Goal: Transaction & Acquisition: Purchase product/service

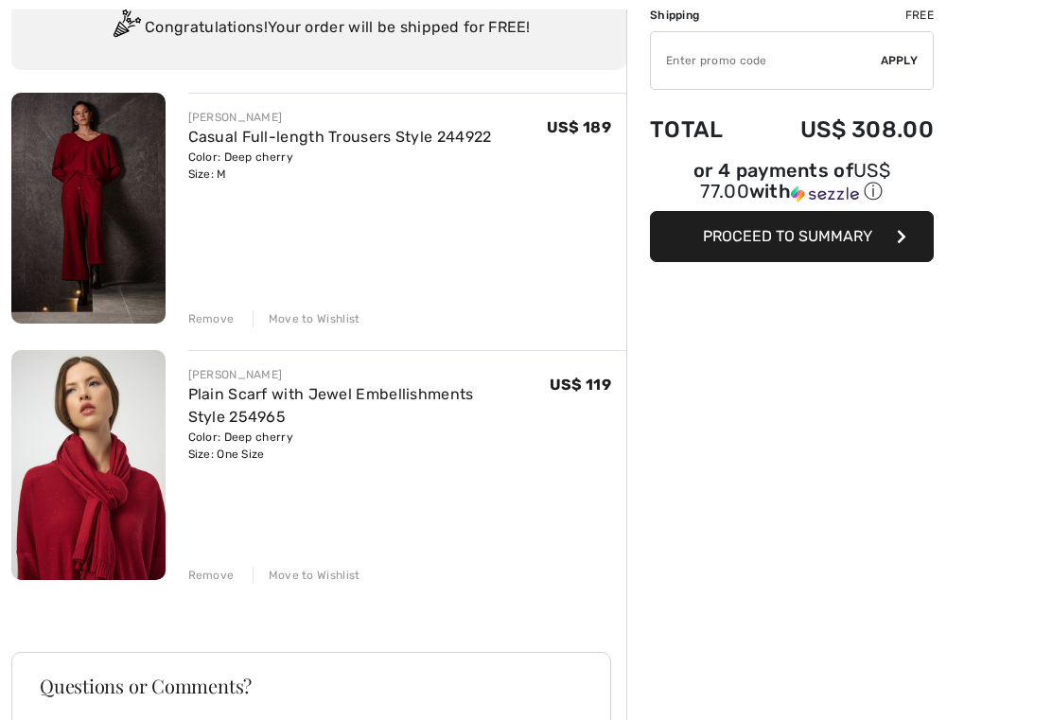
scroll to position [157, 0]
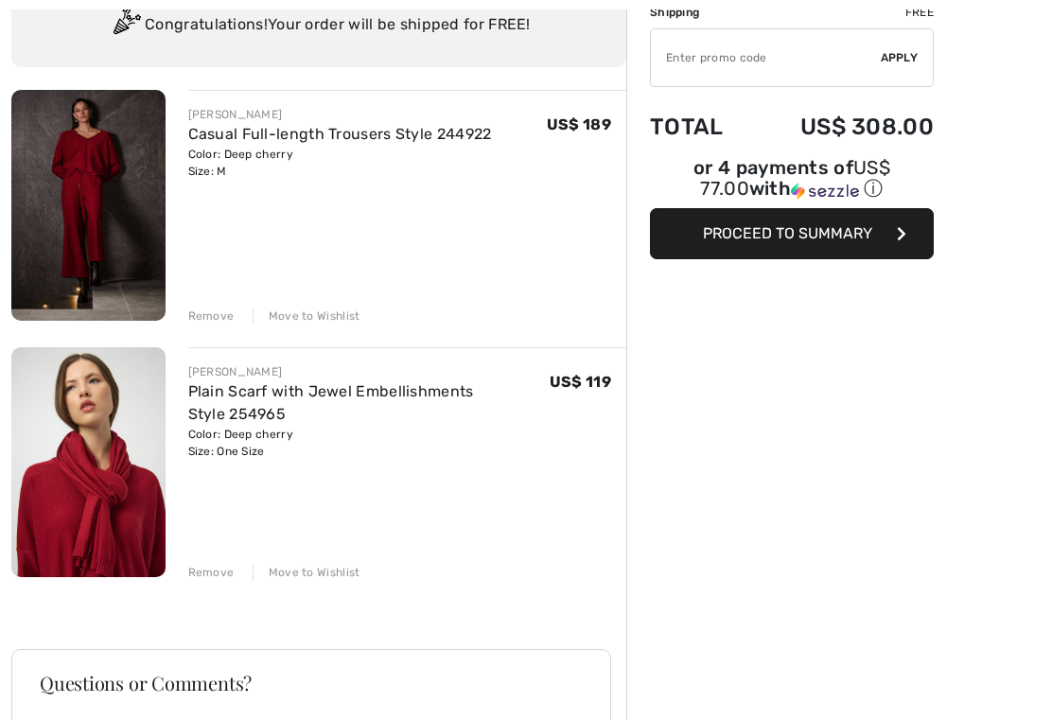
click at [77, 177] on img at bounding box center [88, 206] width 154 height 231
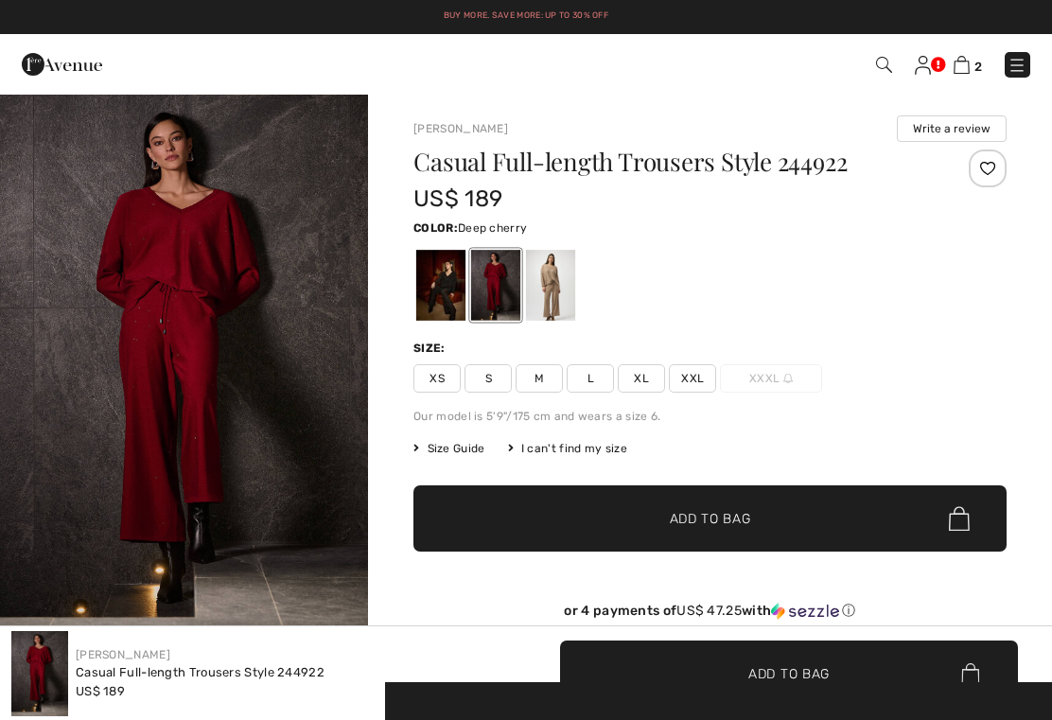
checkbox input "true"
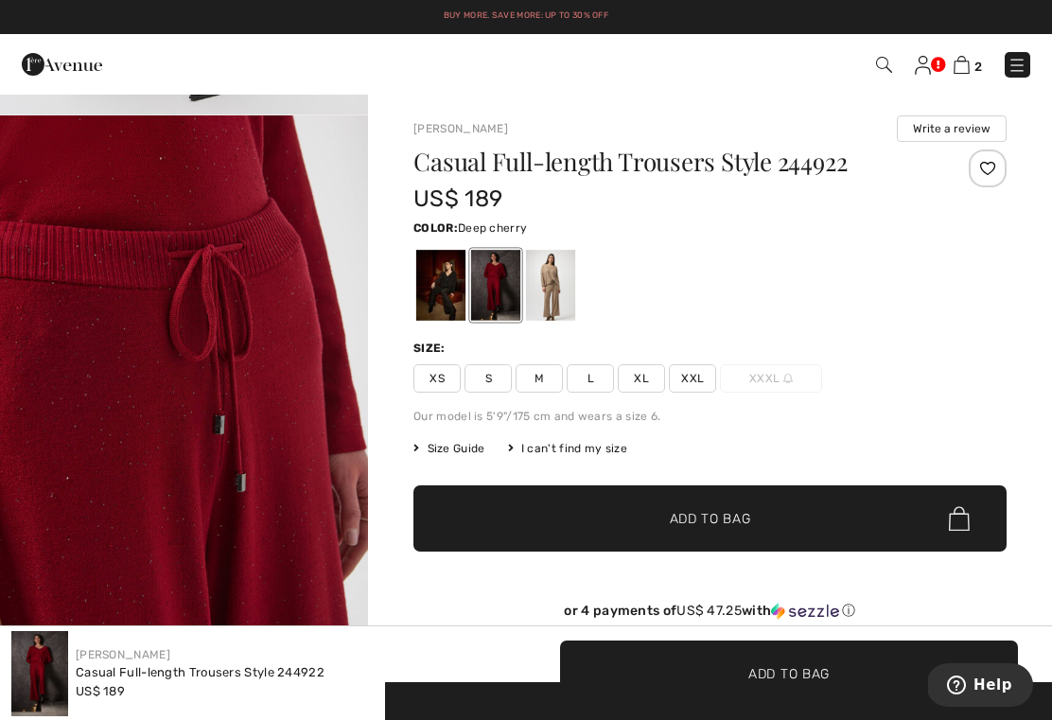
click at [436, 307] on div at bounding box center [440, 285] width 49 height 71
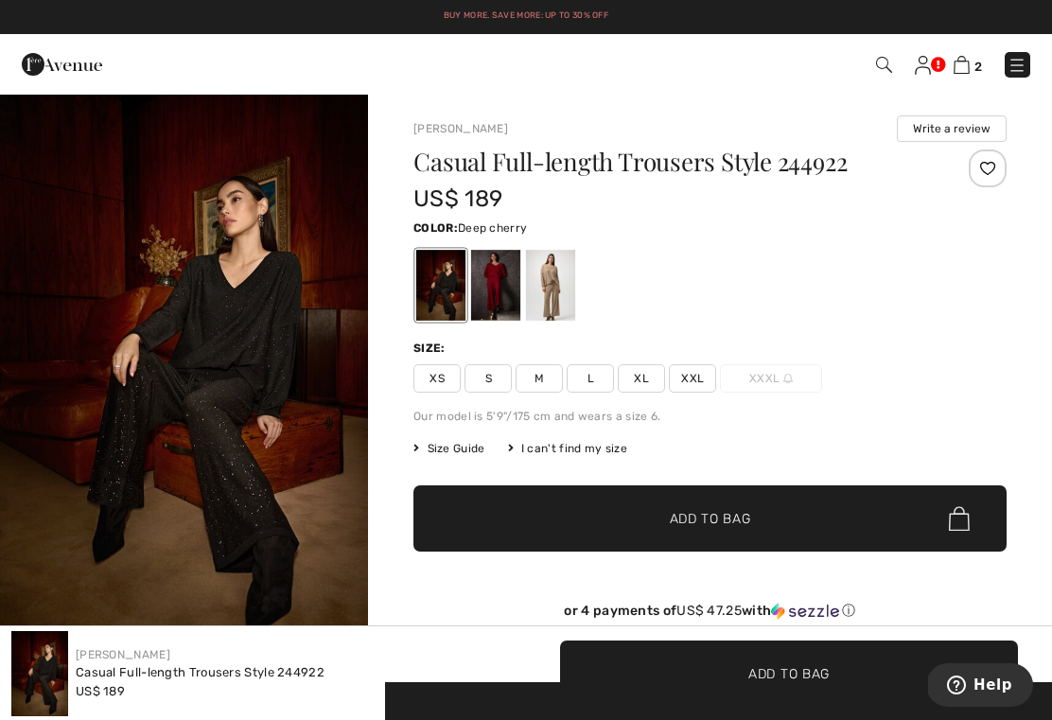
click at [495, 286] on div at bounding box center [495, 285] width 49 height 71
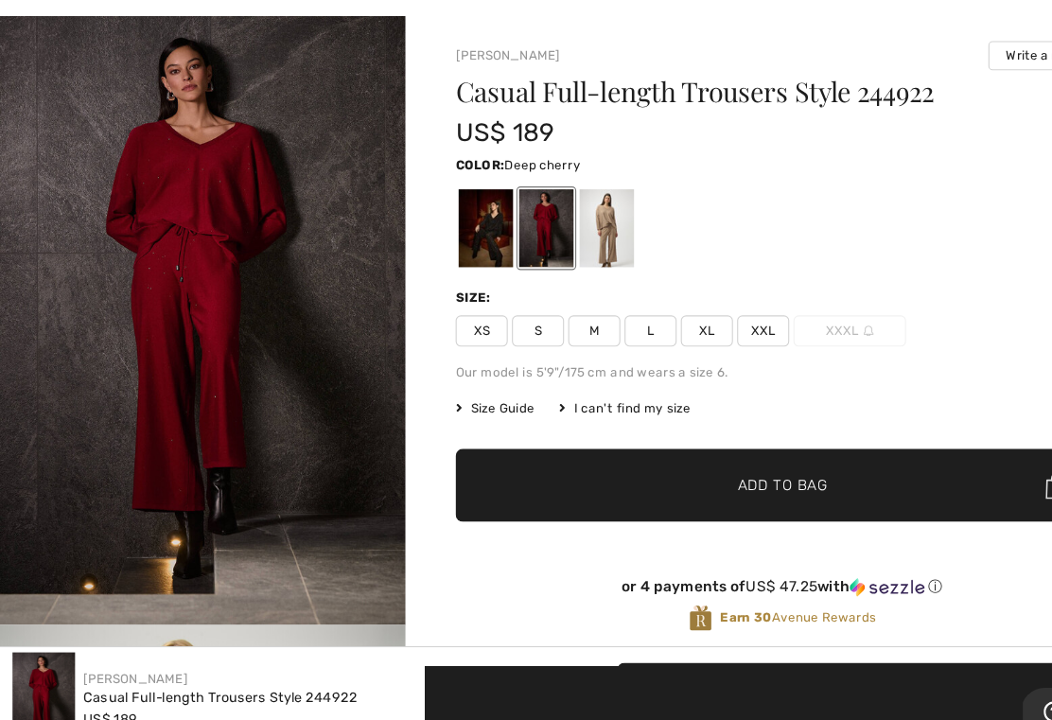
scroll to position [44, 0]
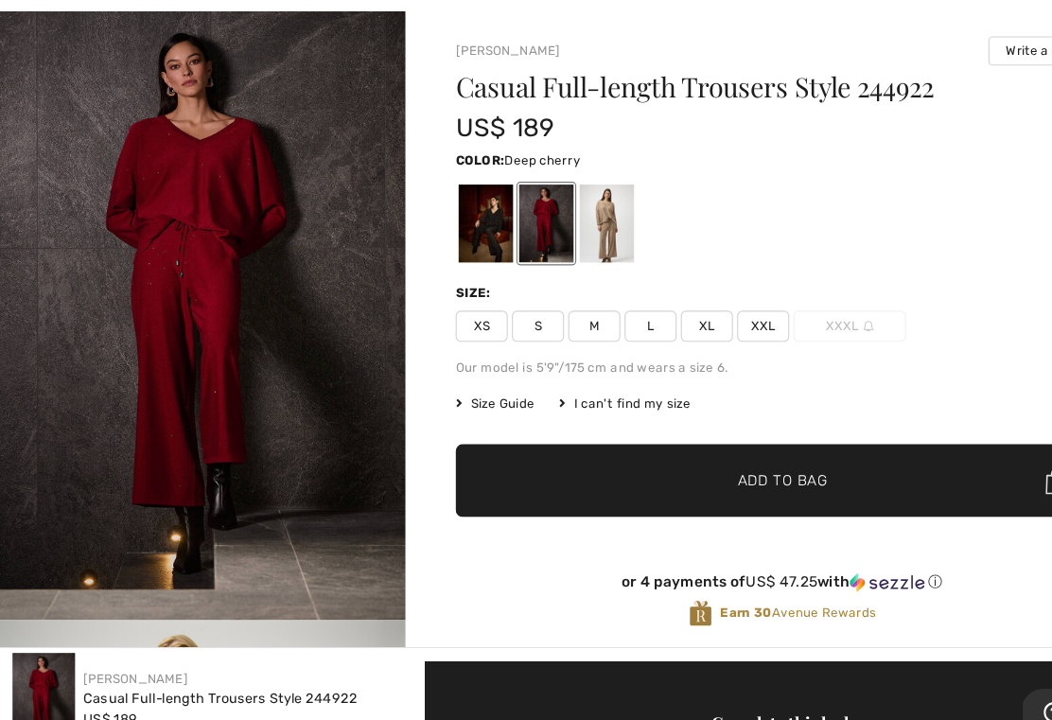
click at [546, 321] on span "M" at bounding box center [539, 335] width 47 height 28
click at [779, 442] on span "✔ Added to Bag Add to Bag" at bounding box center [709, 475] width 593 height 66
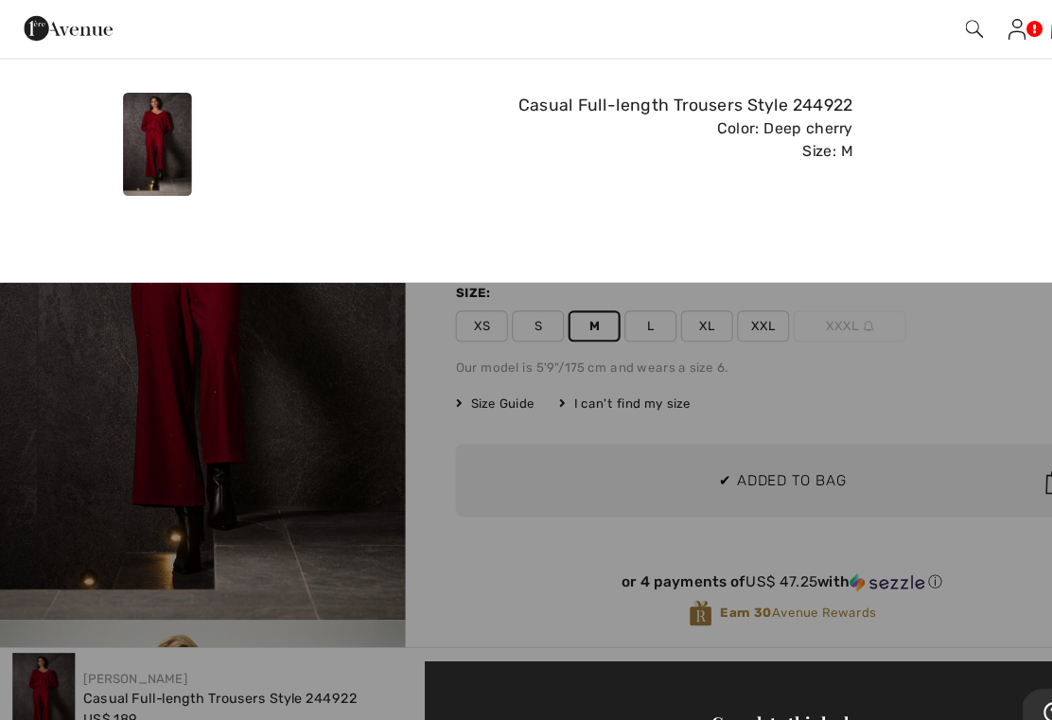
scroll to position [0, 0]
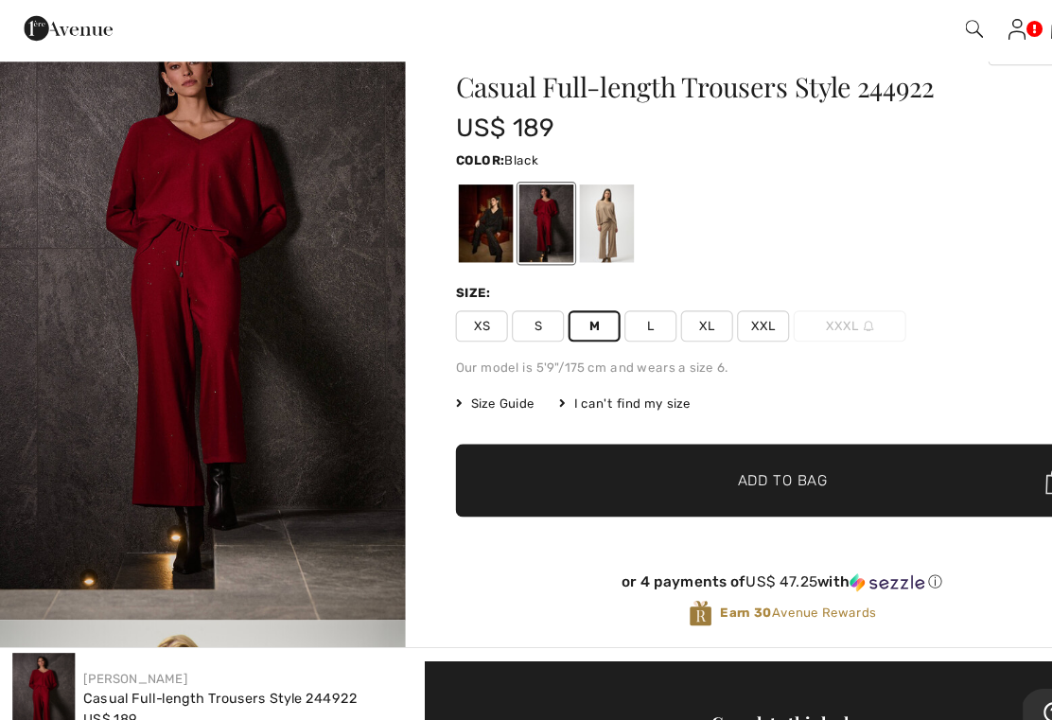
click at [453, 214] on div at bounding box center [440, 241] width 49 height 71
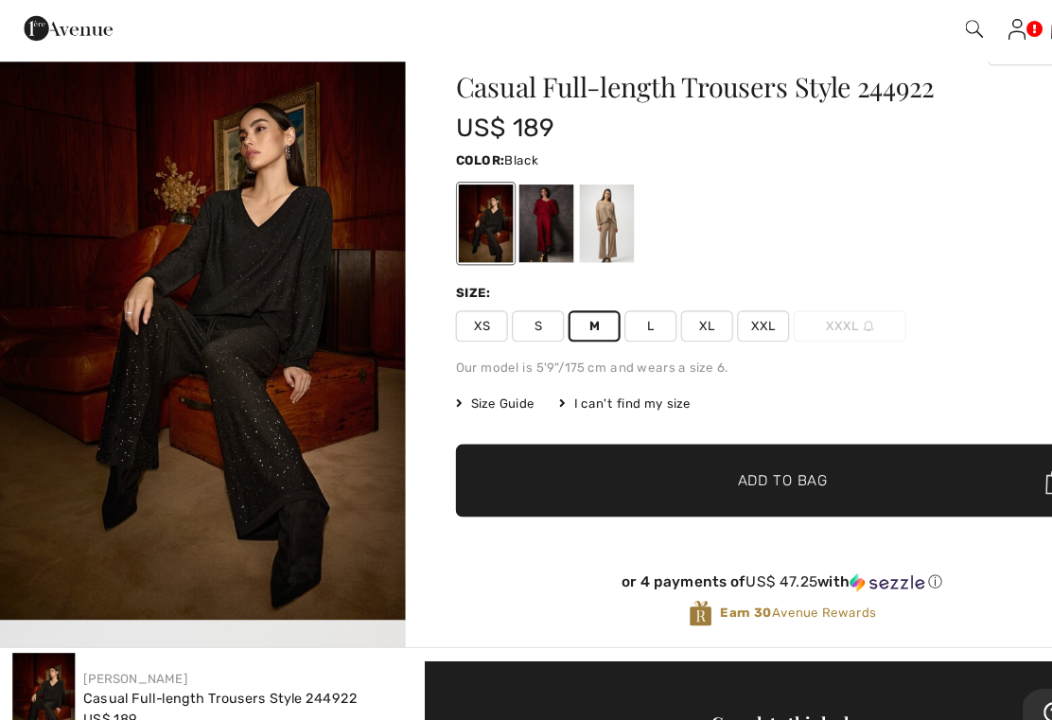
click at [452, 396] on span "Size Guide" at bounding box center [448, 404] width 71 height 17
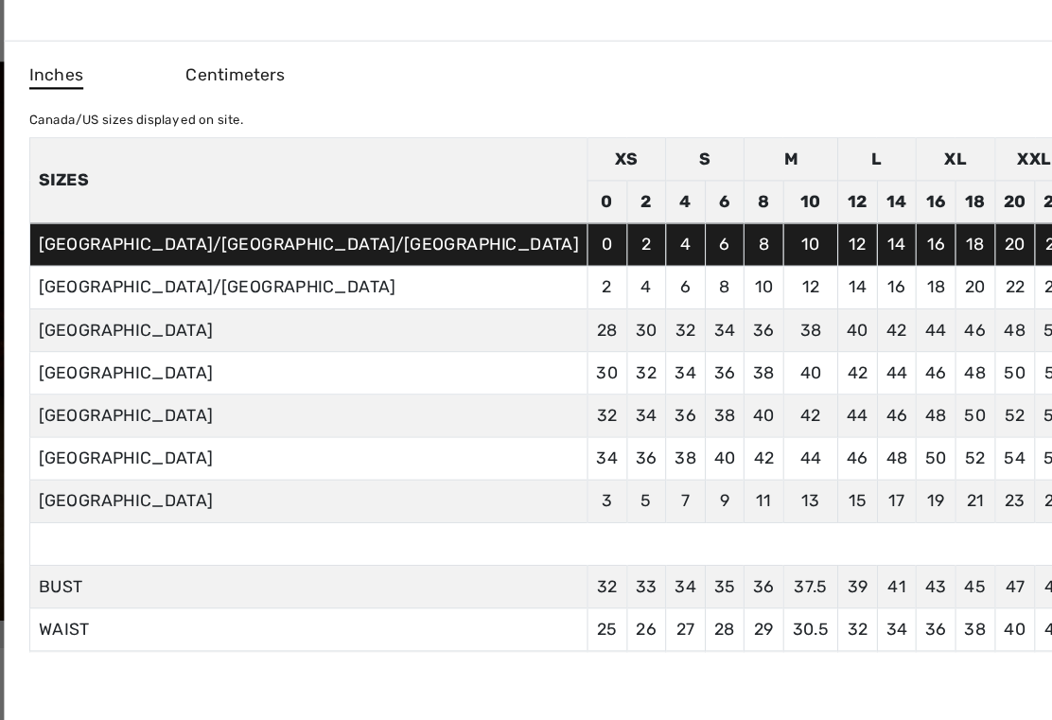
click at [936, 117] on div at bounding box center [526, 360] width 1052 height 720
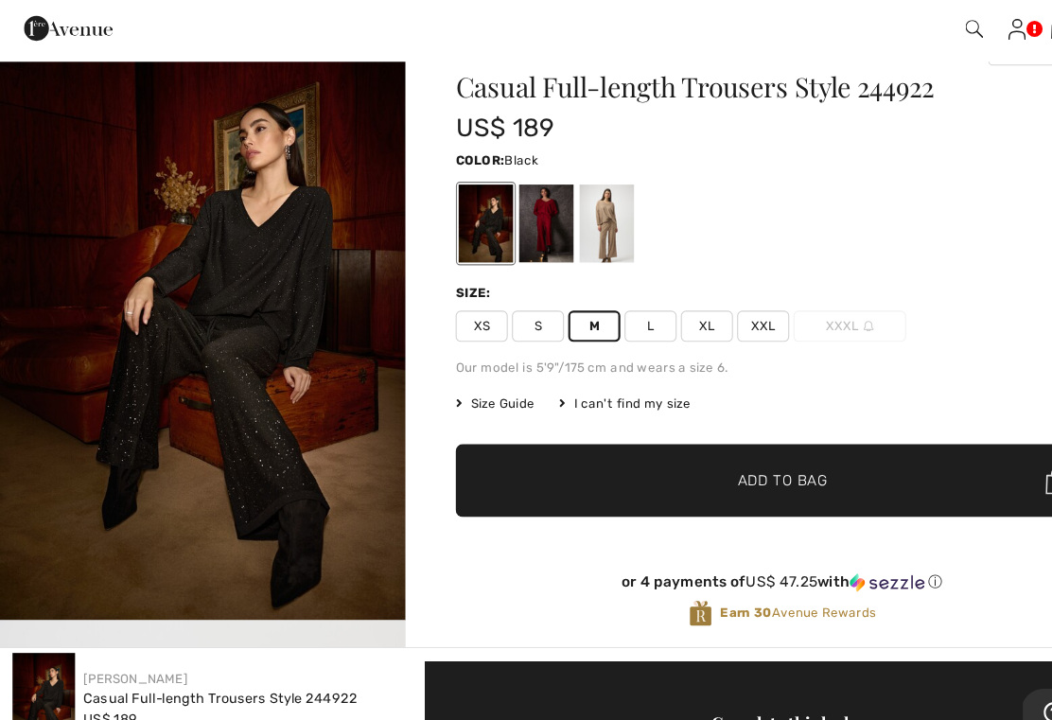
click at [466, 396] on span "Size Guide" at bounding box center [448, 404] width 71 height 17
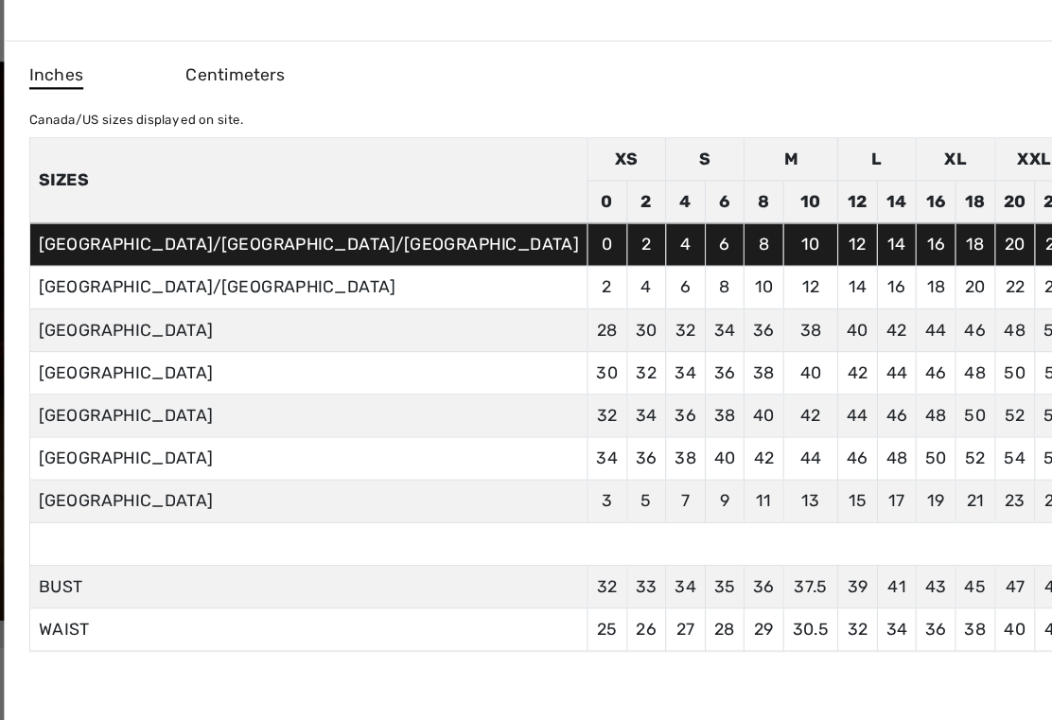
click at [760, 241] on td "12" at bounding box center [778, 260] width 36 height 39
click at [760, 280] on td "14" at bounding box center [778, 299] width 36 height 39
click at [918, 440] on div at bounding box center [526, 360] width 1052 height 720
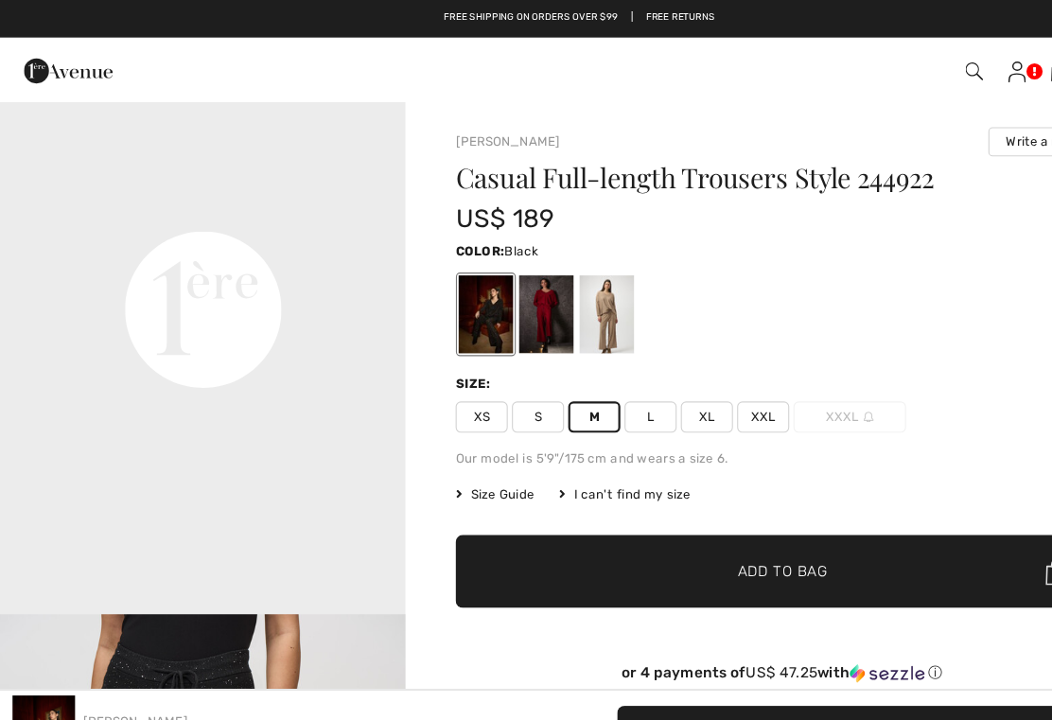
scroll to position [1192, 0]
click at [201, 190] on video "Your browser does not support the video tag." at bounding box center [184, 98] width 368 height 184
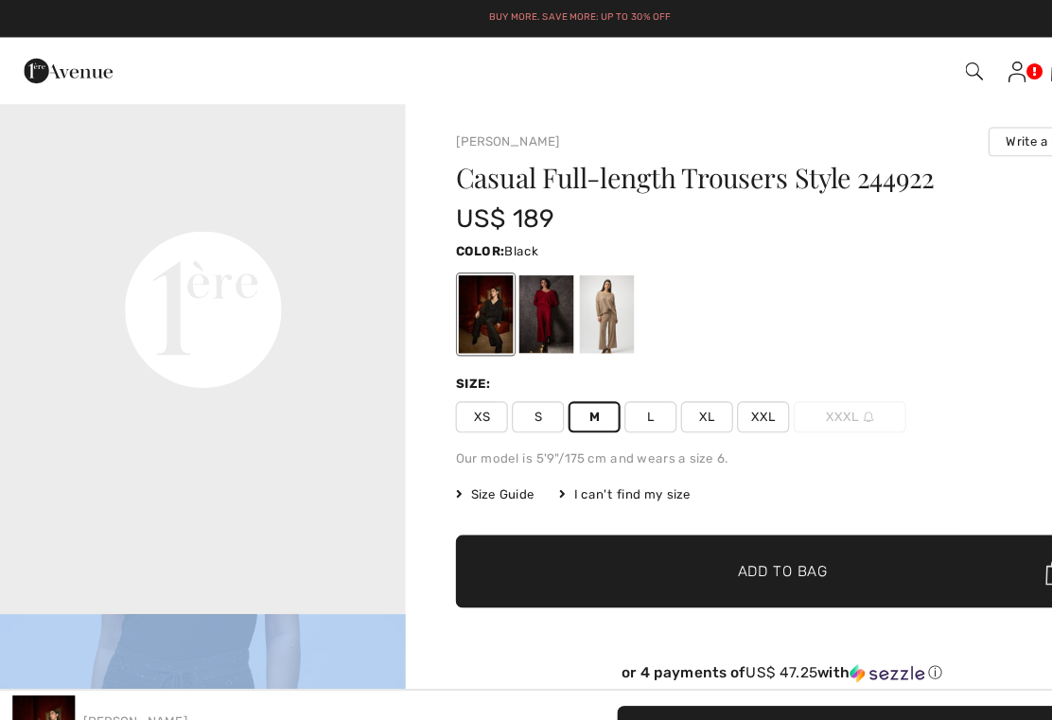
click at [923, 354] on div "Size:" at bounding box center [709, 348] width 593 height 17
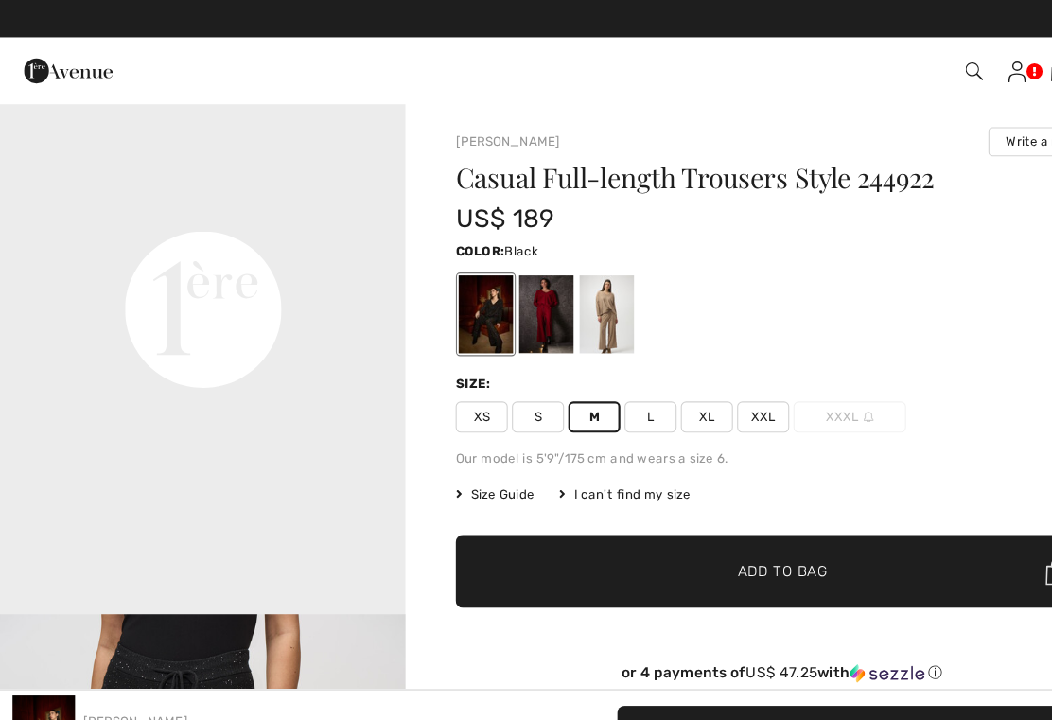
click at [79, 190] on video "Your browser does not support the video tag." at bounding box center [184, 98] width 368 height 184
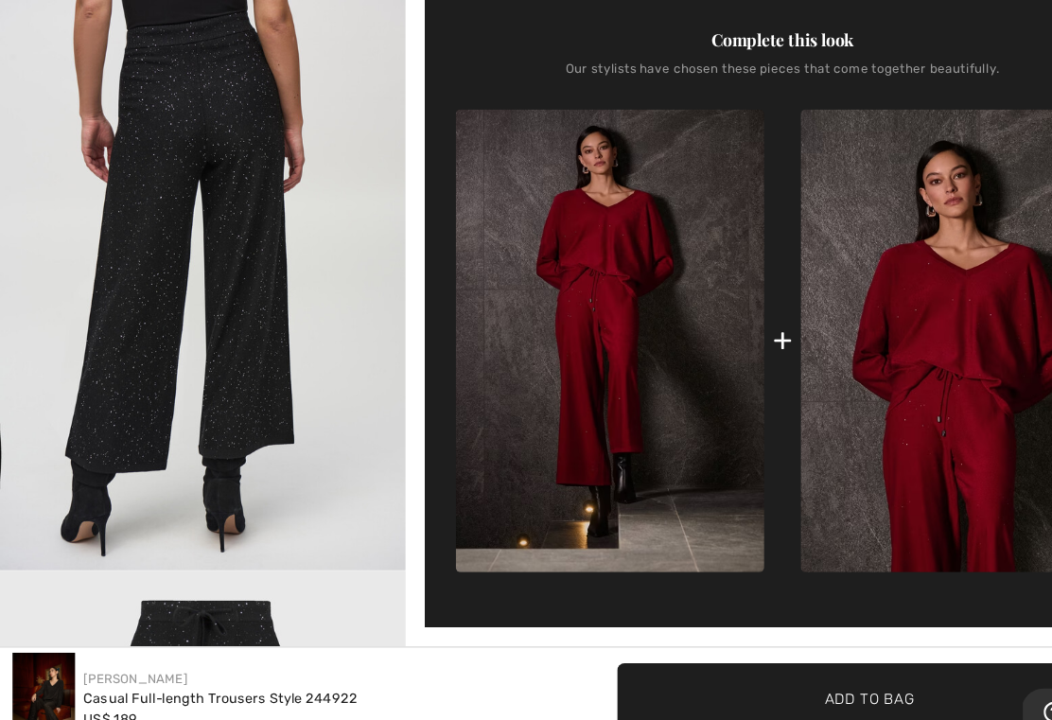
scroll to position [664, 0]
click at [709, 325] on div "+" at bounding box center [710, 346] width 18 height 43
click at [721, 321] on div "+" at bounding box center [709, 347] width 593 height 420
click at [710, 325] on div "+" at bounding box center [710, 346] width 18 height 43
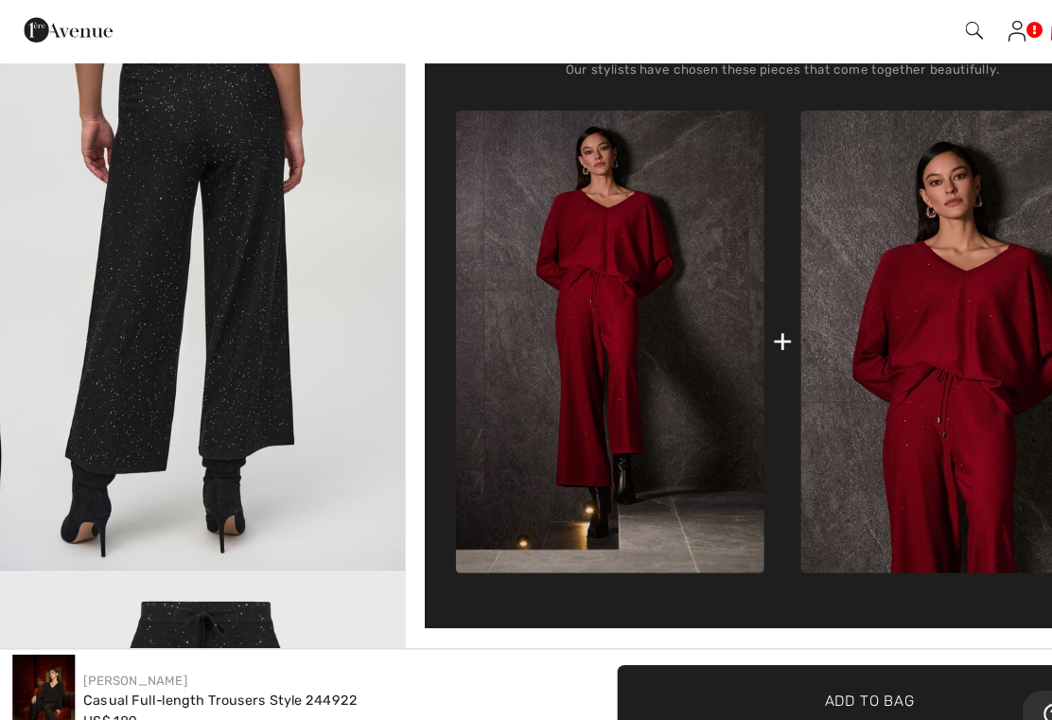
click at [887, 298] on img at bounding box center [866, 347] width 280 height 420
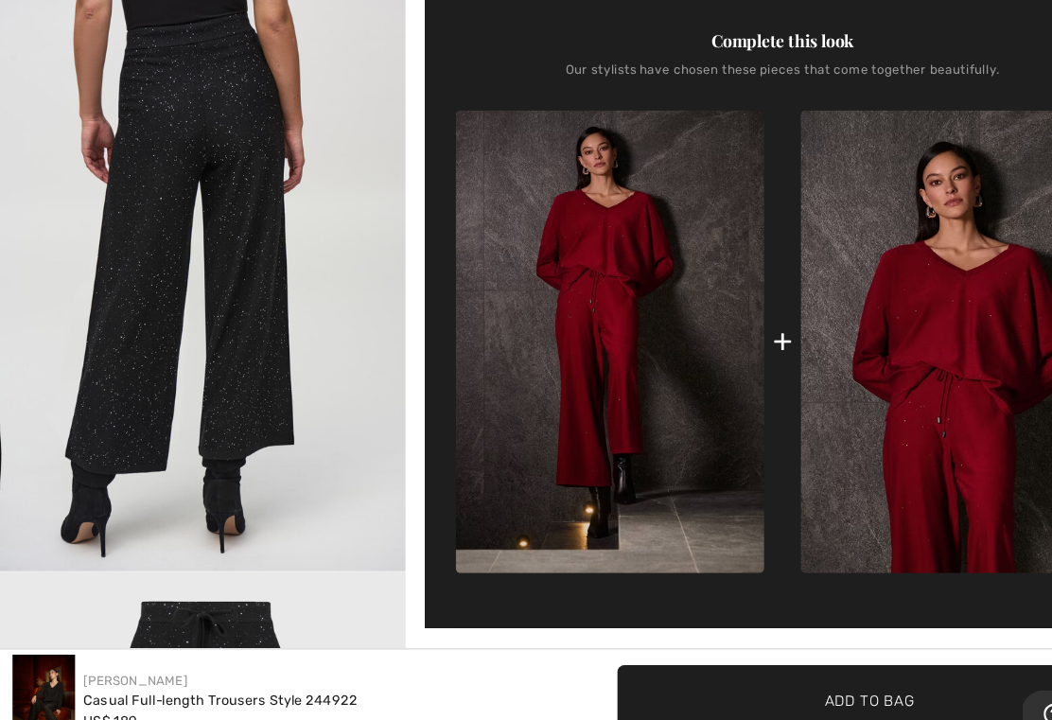
click at [882, 273] on img at bounding box center [866, 347] width 280 height 420
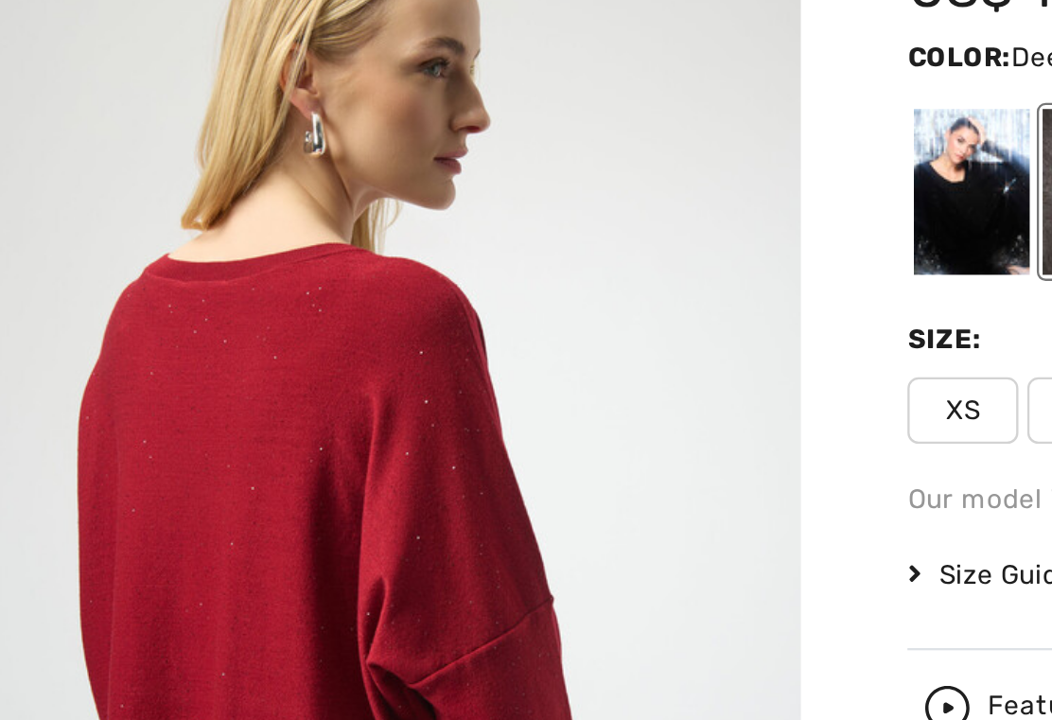
scroll to position [2233, 0]
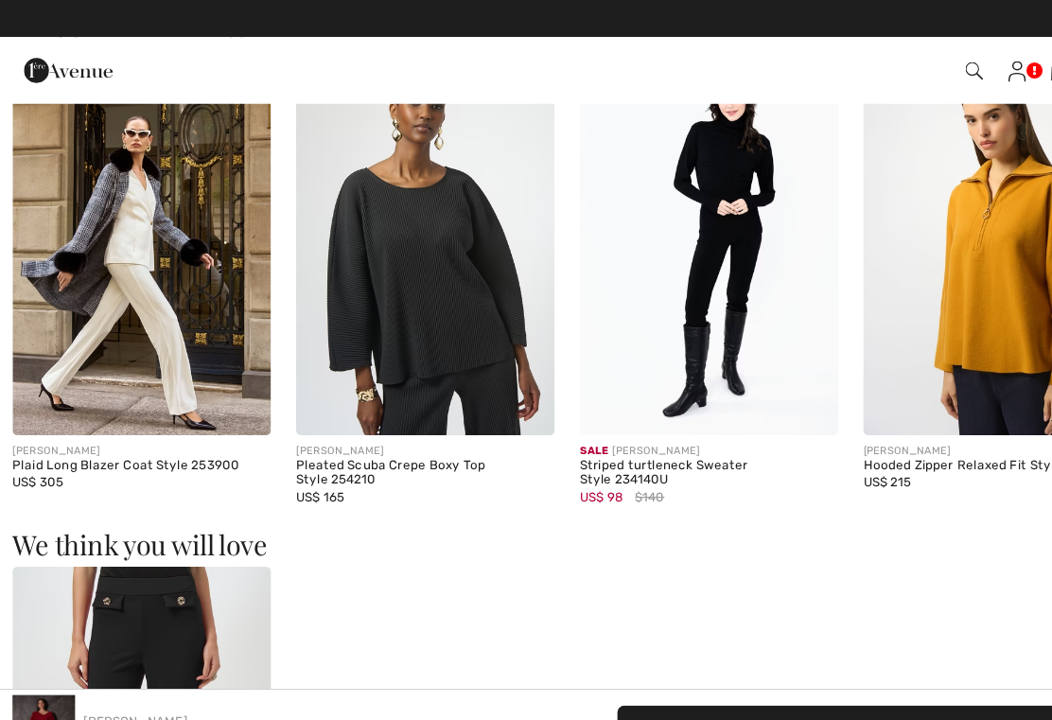
scroll to position [1707, 0]
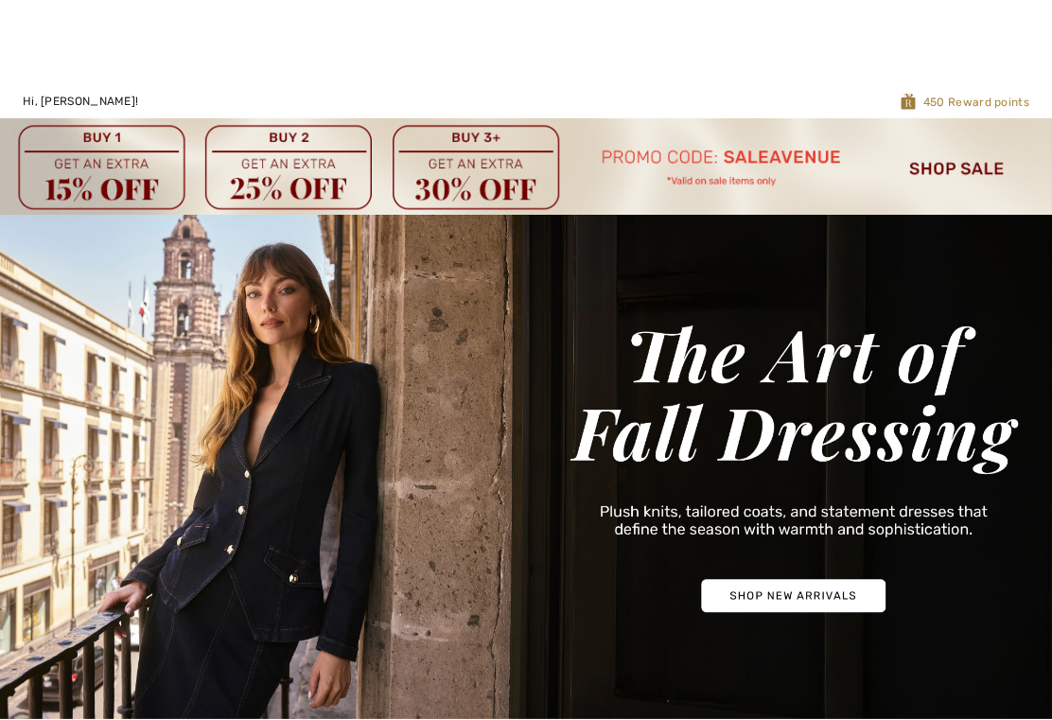
checkbox input "true"
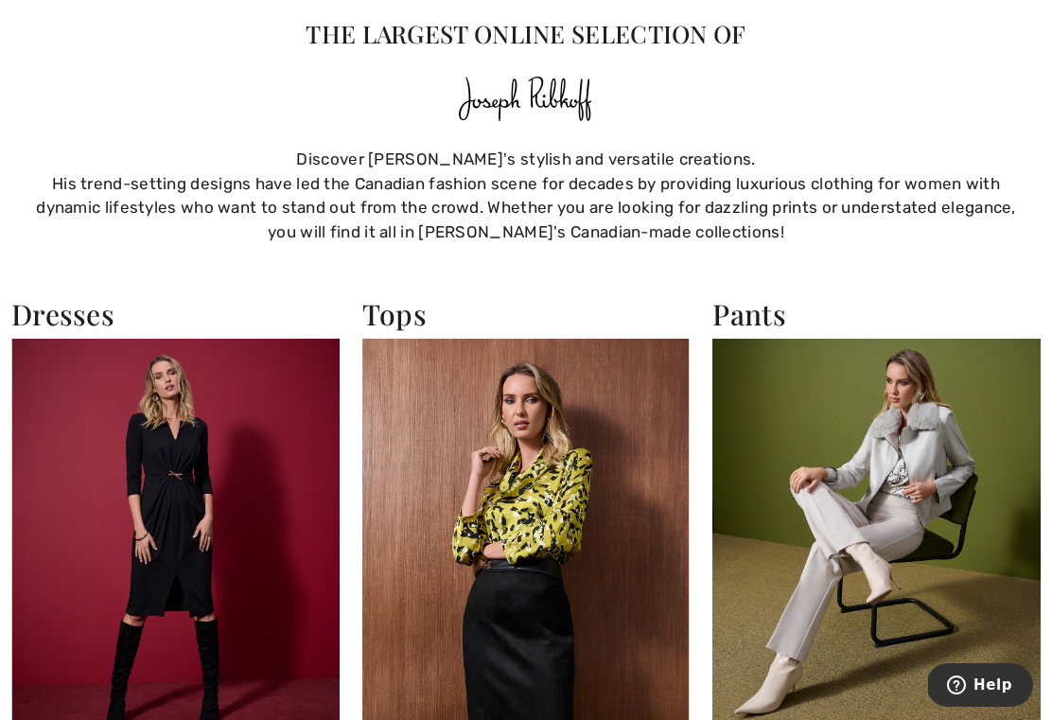
scroll to position [1216, 0]
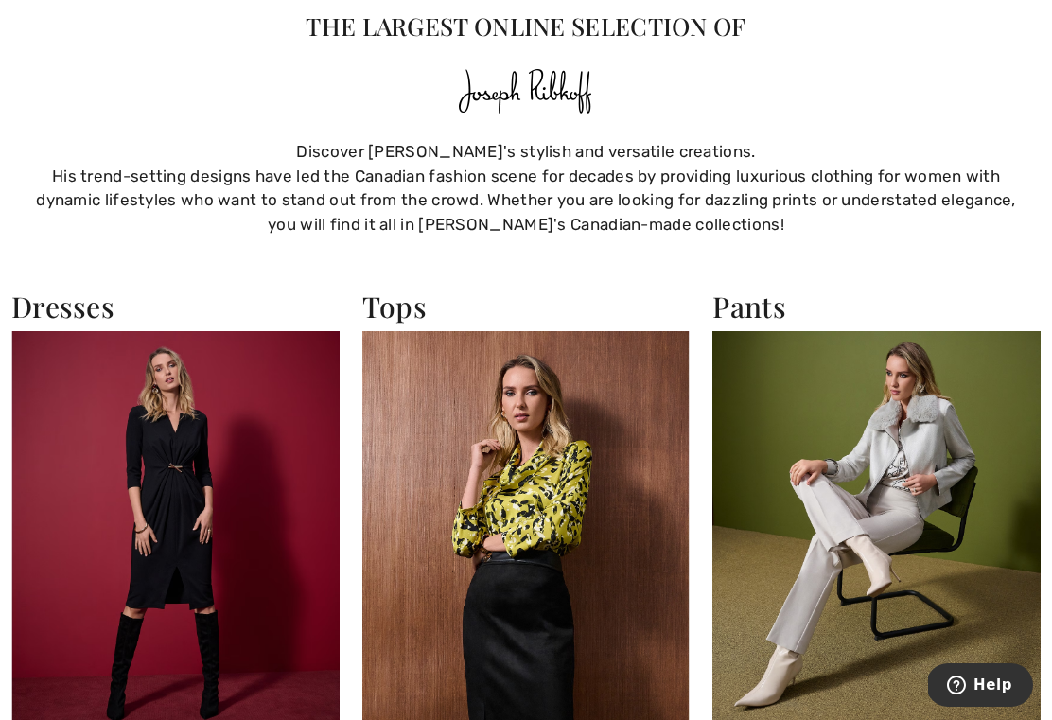
click at [938, 544] on img at bounding box center [876, 531] width 328 height 400
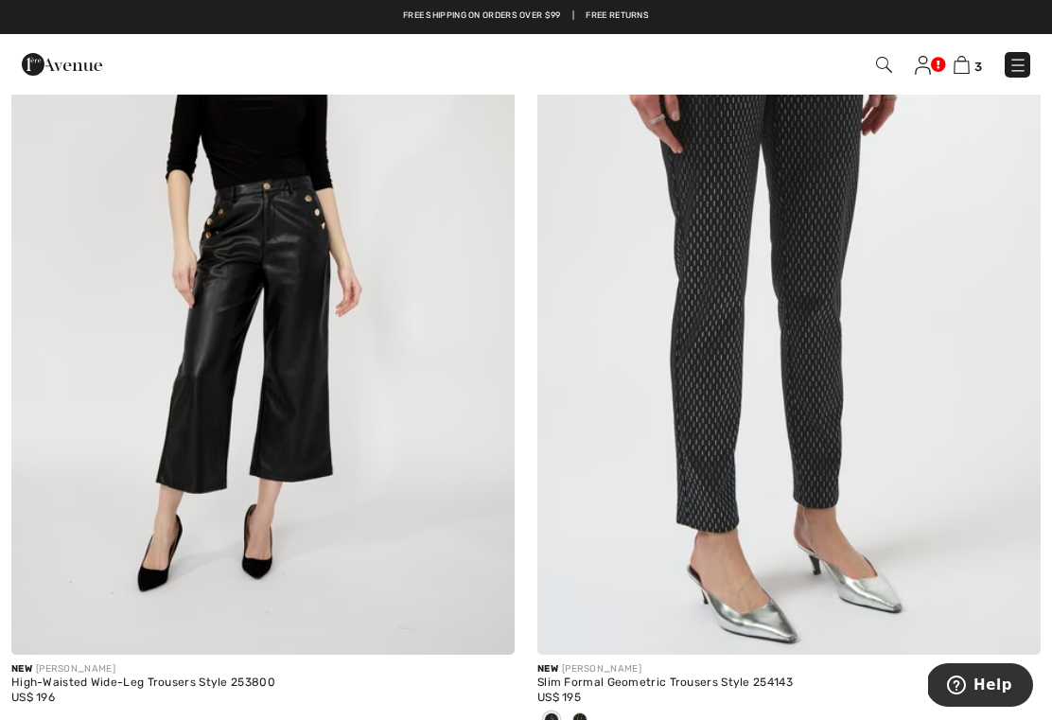
scroll to position [8170, 0]
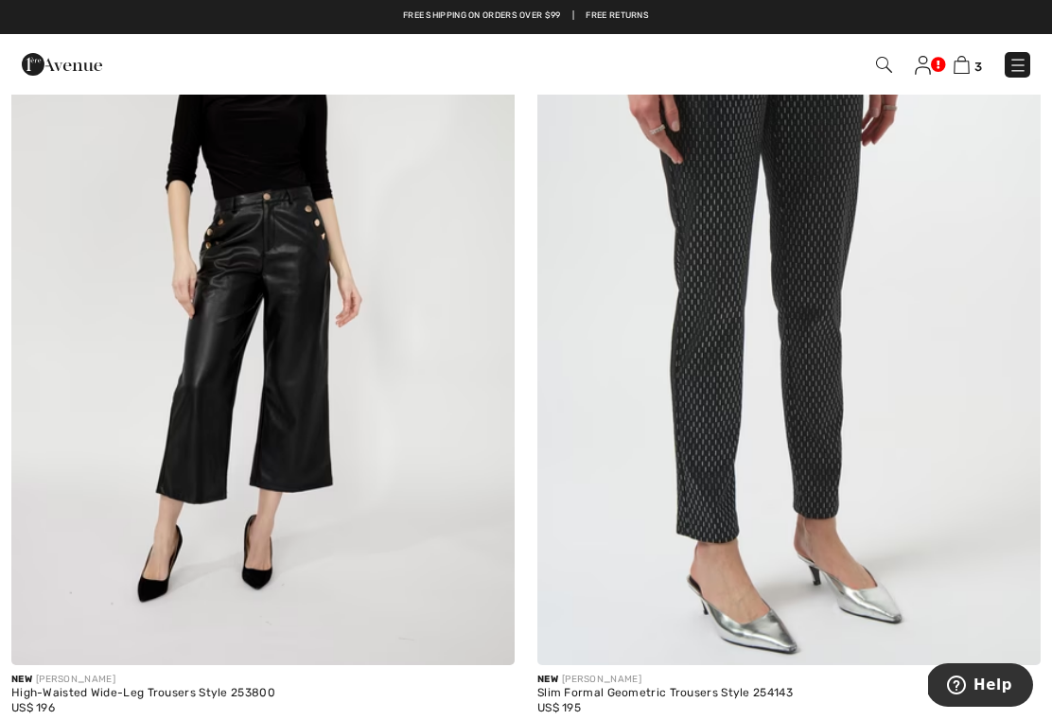
click at [892, 60] on img at bounding box center [884, 65] width 16 height 16
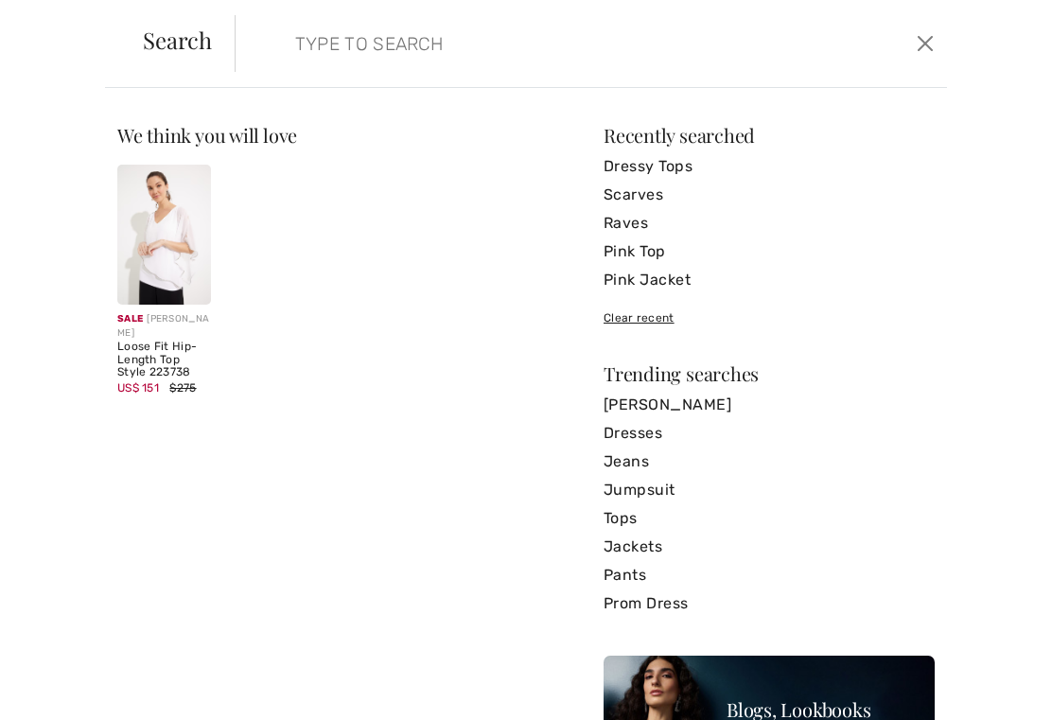
click at [261, 60] on form "Clear" at bounding box center [573, 43] width 677 height 57
click at [271, 37] on form "Clear" at bounding box center [573, 43] width 677 height 57
click at [289, 51] on input "search" at bounding box center [517, 43] width 473 height 57
click at [281, 44] on input "search" at bounding box center [517, 43] width 473 height 57
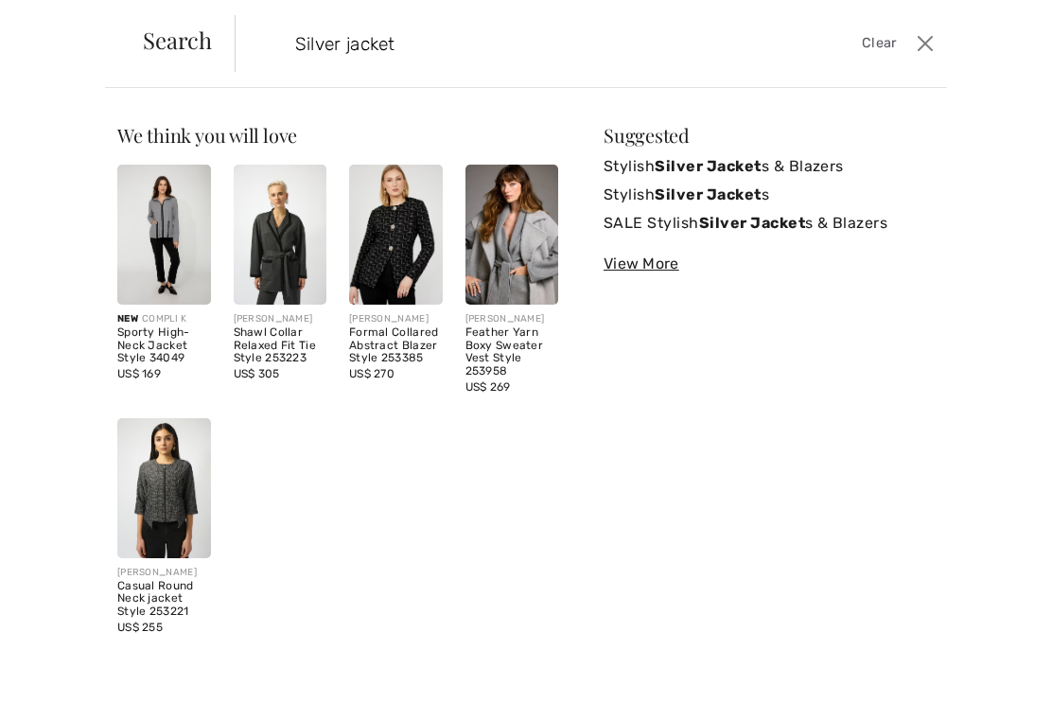
type input "Silver jacket"
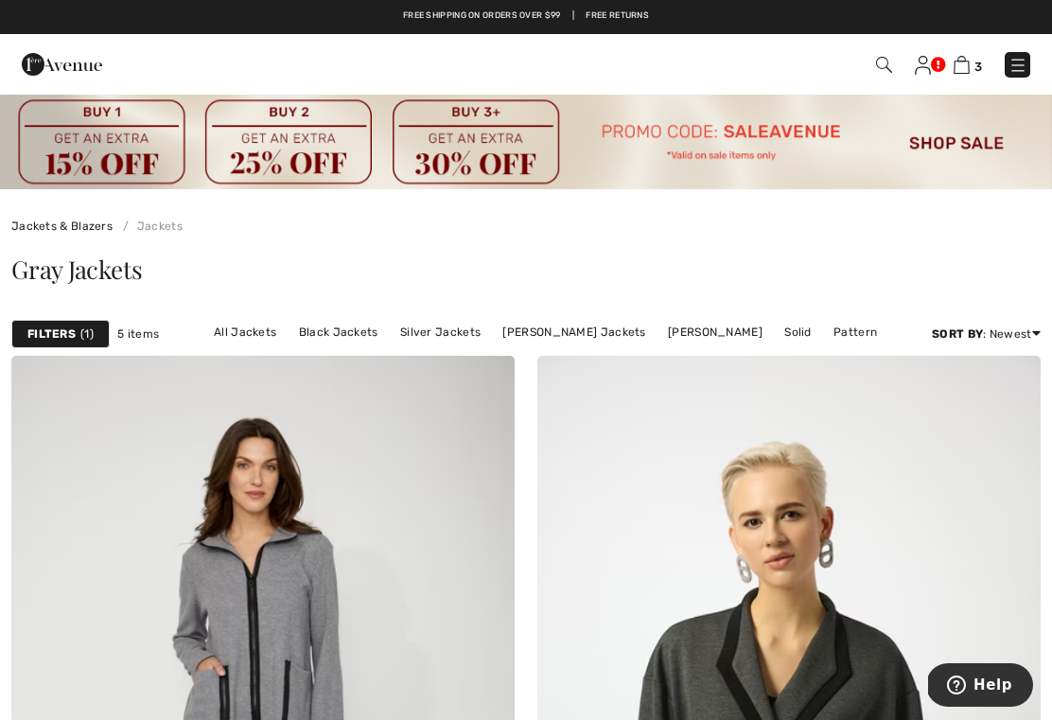
click at [919, 96] on img at bounding box center [526, 141] width 1052 height 96
click at [892, 66] on img at bounding box center [884, 65] width 16 height 16
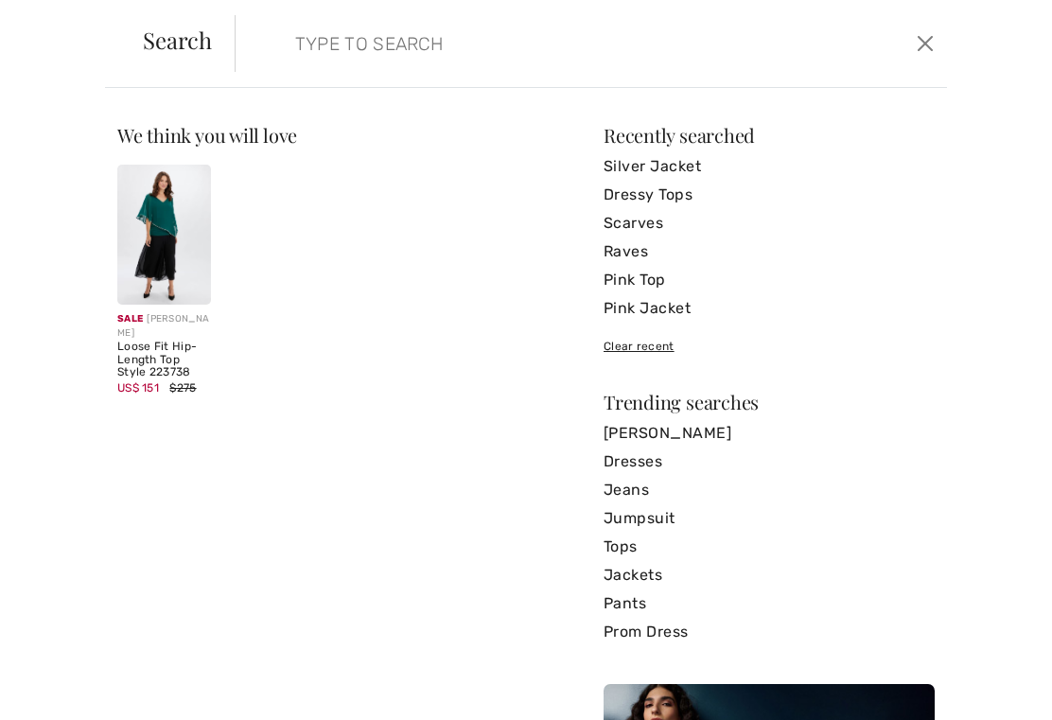
click at [876, 88] on div "We think you will love Sale JOSEPH RIBKOFF Loose Fit Hip-Length Top Style 22373…" at bounding box center [526, 404] width 1052 height 632
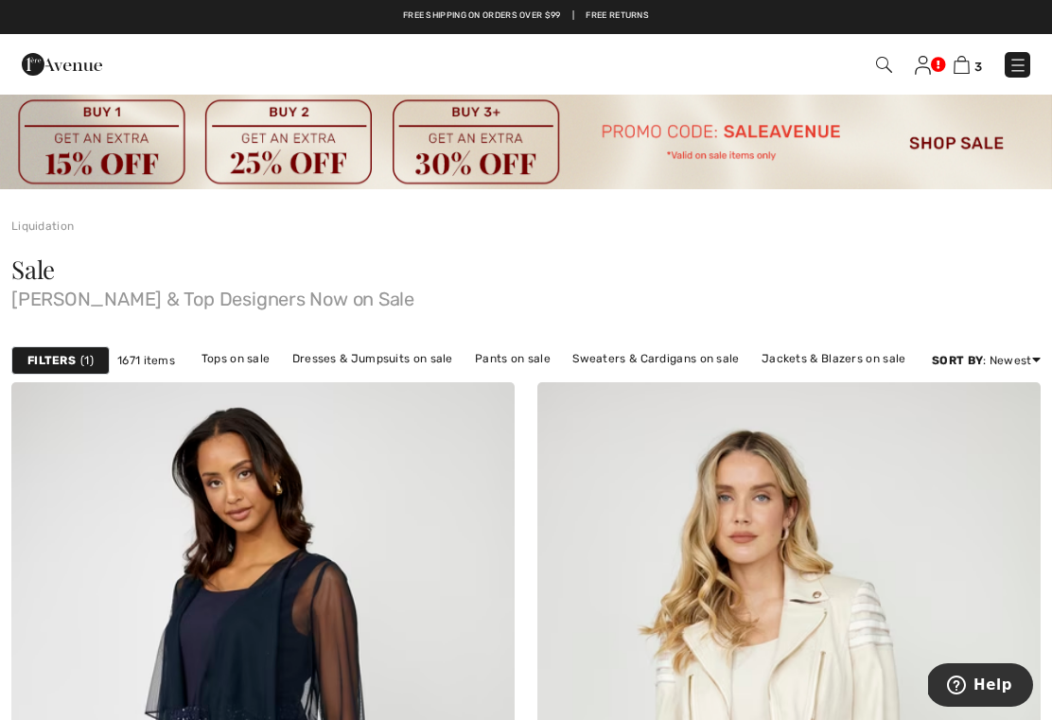
click at [890, 61] on img at bounding box center [884, 65] width 16 height 16
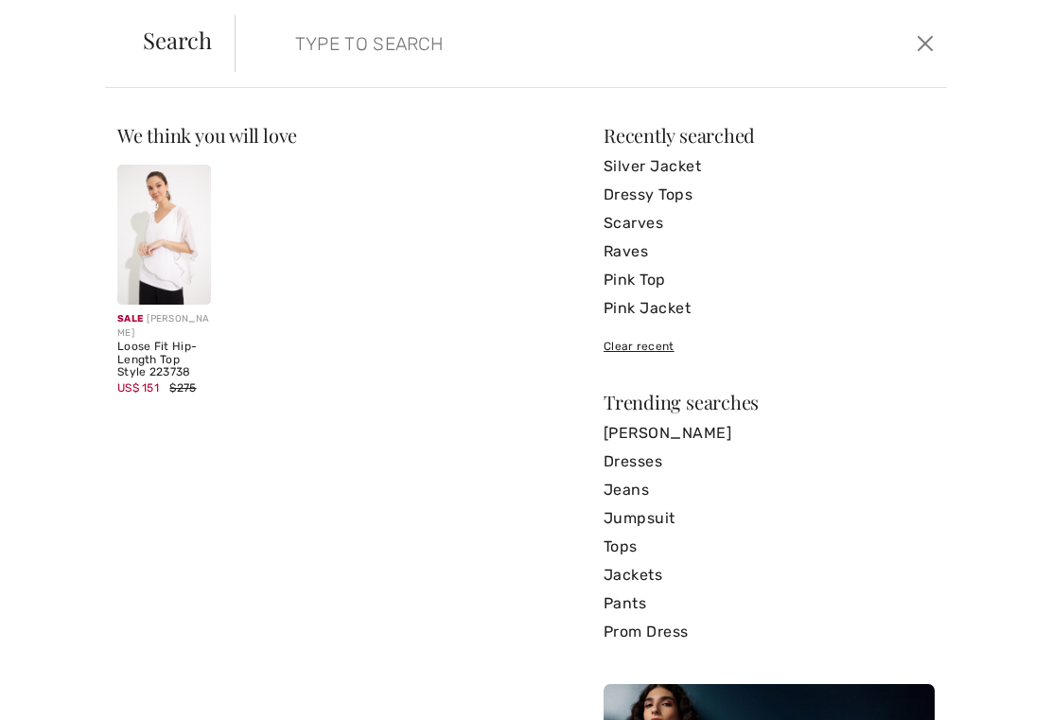
click at [265, 53] on form "Clear" at bounding box center [573, 43] width 677 height 57
click at [269, 37] on form "Clear" at bounding box center [573, 43] width 677 height 57
click at [272, 71] on form "Clear" at bounding box center [573, 43] width 677 height 57
click at [272, 28] on form "Clear" at bounding box center [573, 43] width 677 height 57
click at [292, 61] on input "search" at bounding box center [517, 43] width 473 height 57
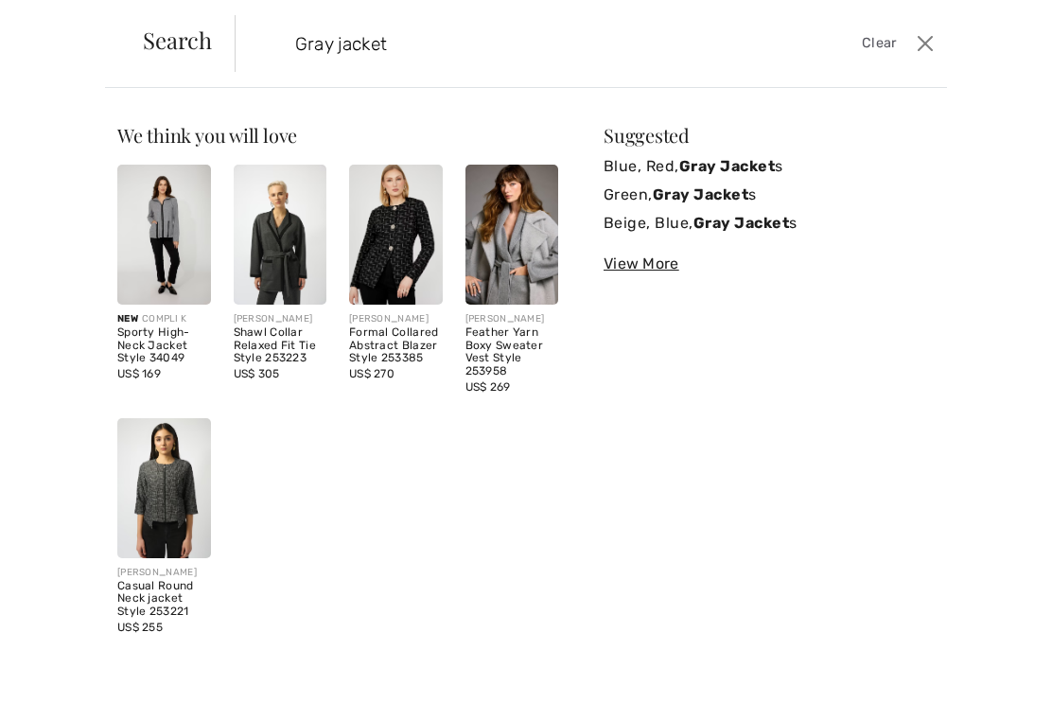
type input "Gray jacket"
click at [650, 273] on div "View More" at bounding box center [768, 264] width 331 height 23
click at [936, 42] on button "Close" at bounding box center [925, 43] width 27 height 30
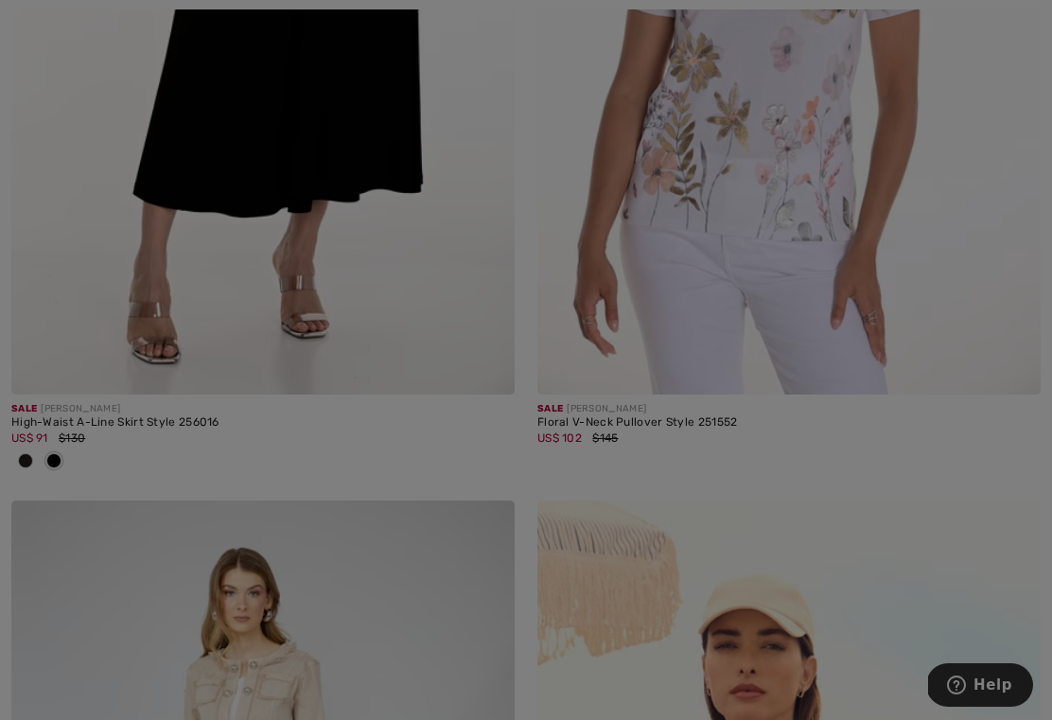
click at [937, 47] on img at bounding box center [788, 17] width 503 height 755
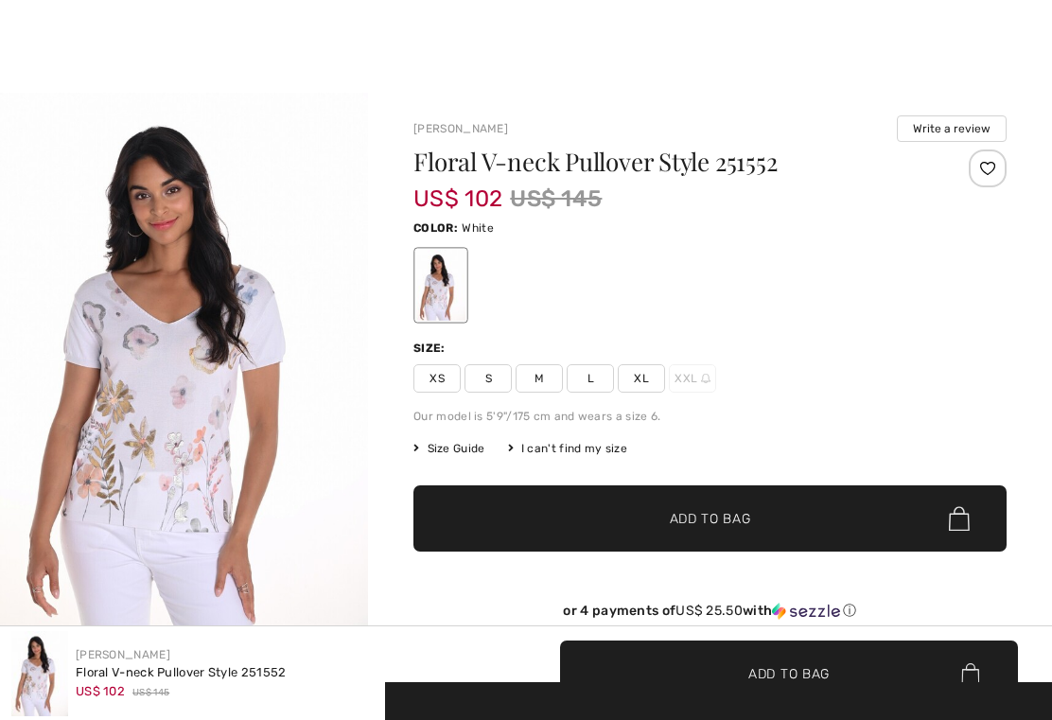
checkbox input "true"
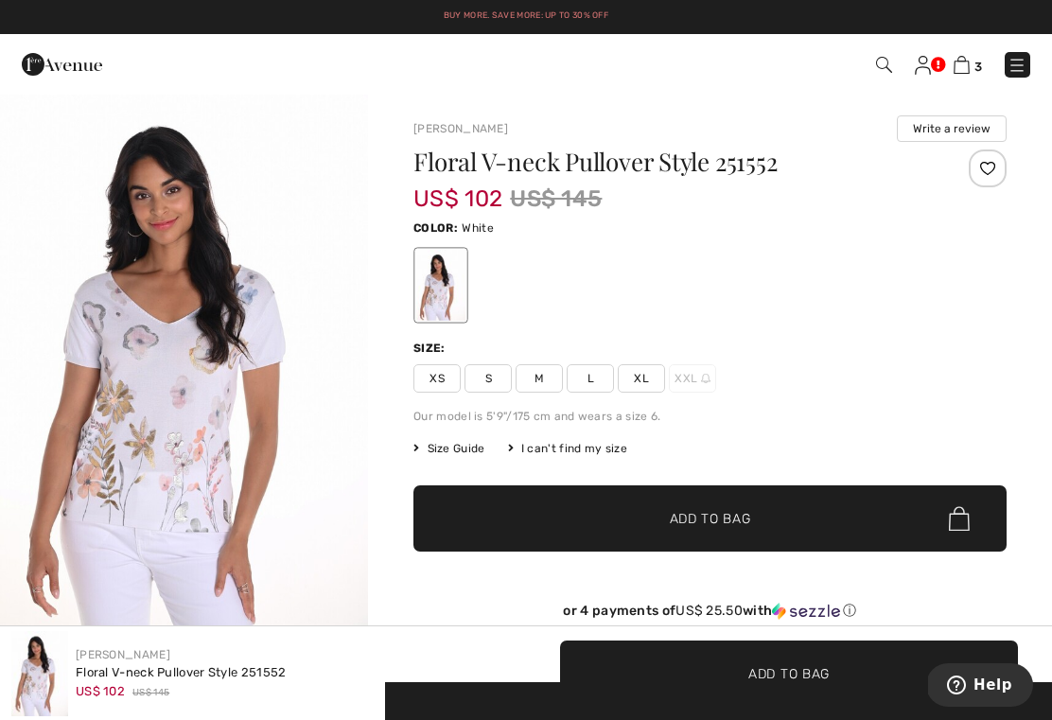
click at [889, 69] on img at bounding box center [884, 65] width 16 height 16
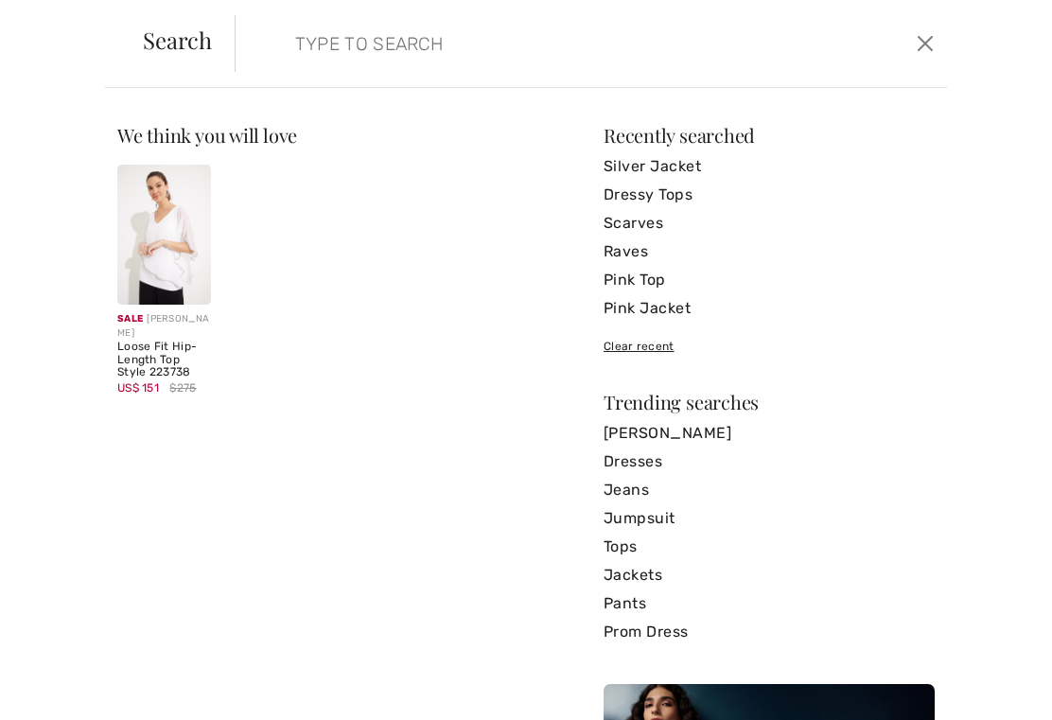
click at [686, 313] on link "Pink Jacket" at bounding box center [768, 308] width 331 height 28
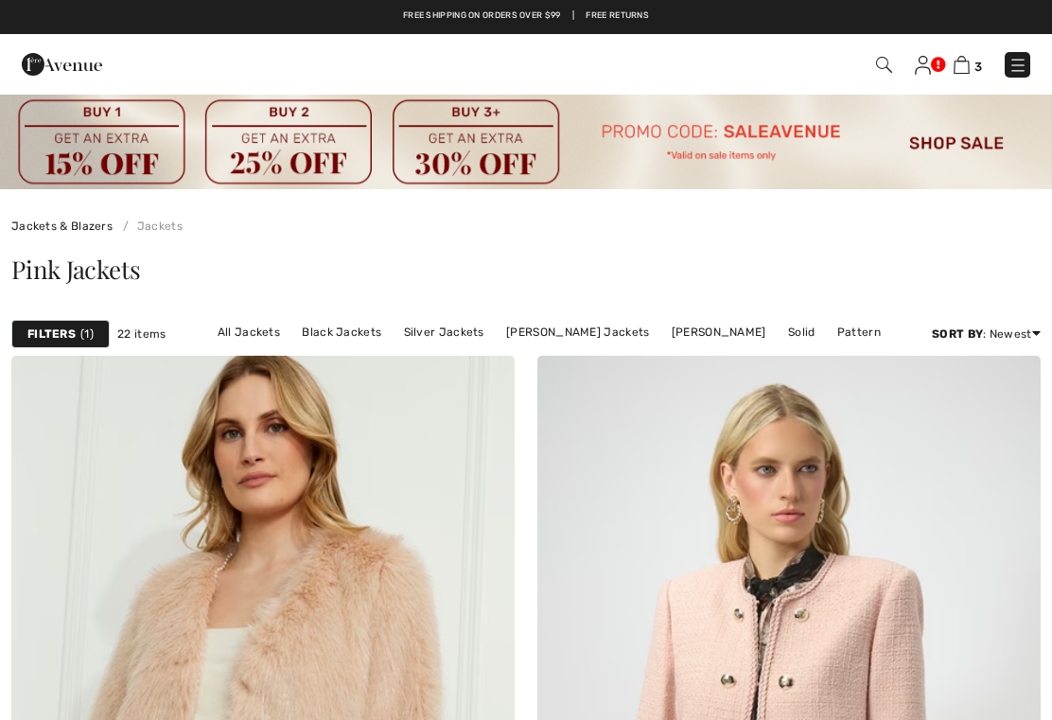
checkbox input "true"
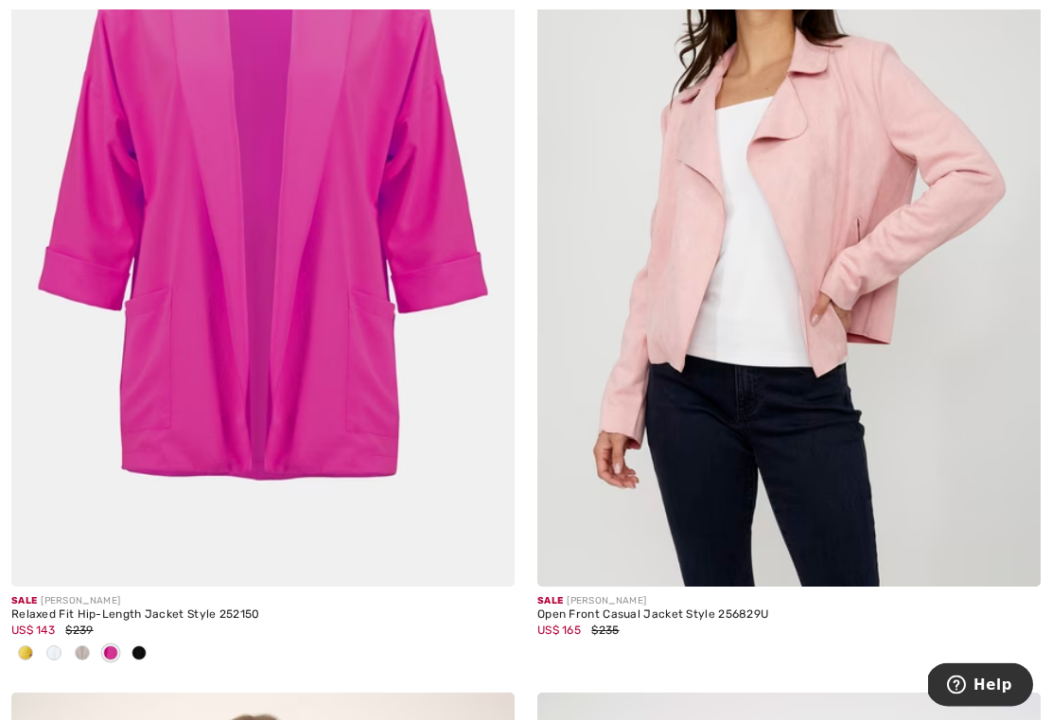
scroll to position [3043, 0]
click at [202, 285] on img at bounding box center [262, 209] width 503 height 755
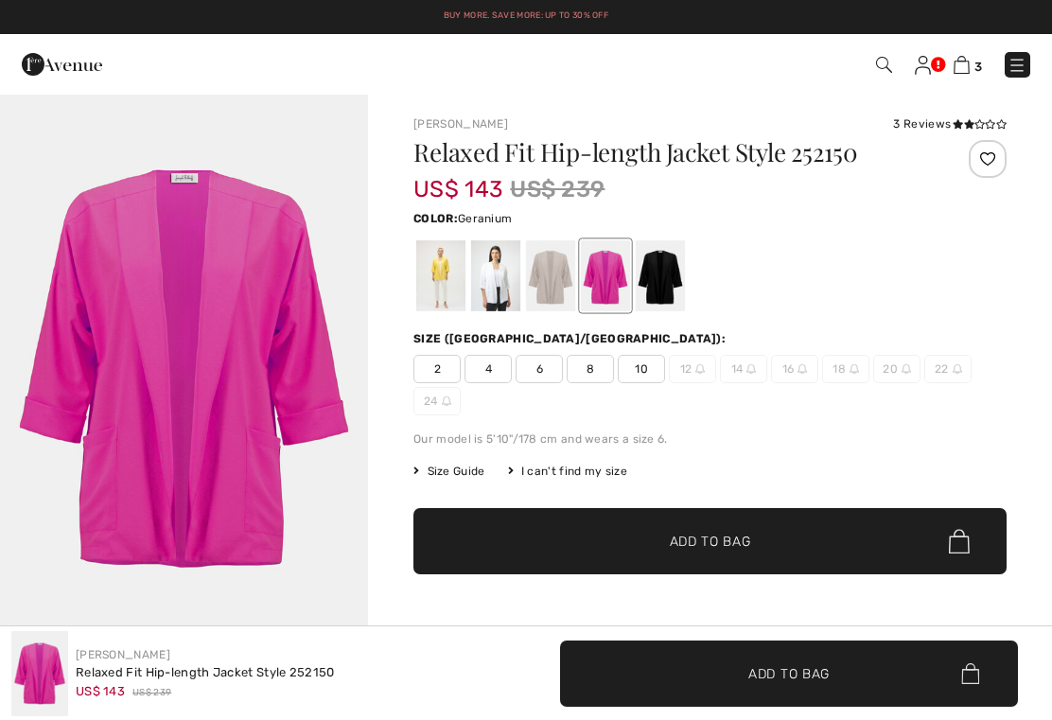
checkbox input "true"
click at [456, 467] on span "Size Guide" at bounding box center [448, 471] width 71 height 17
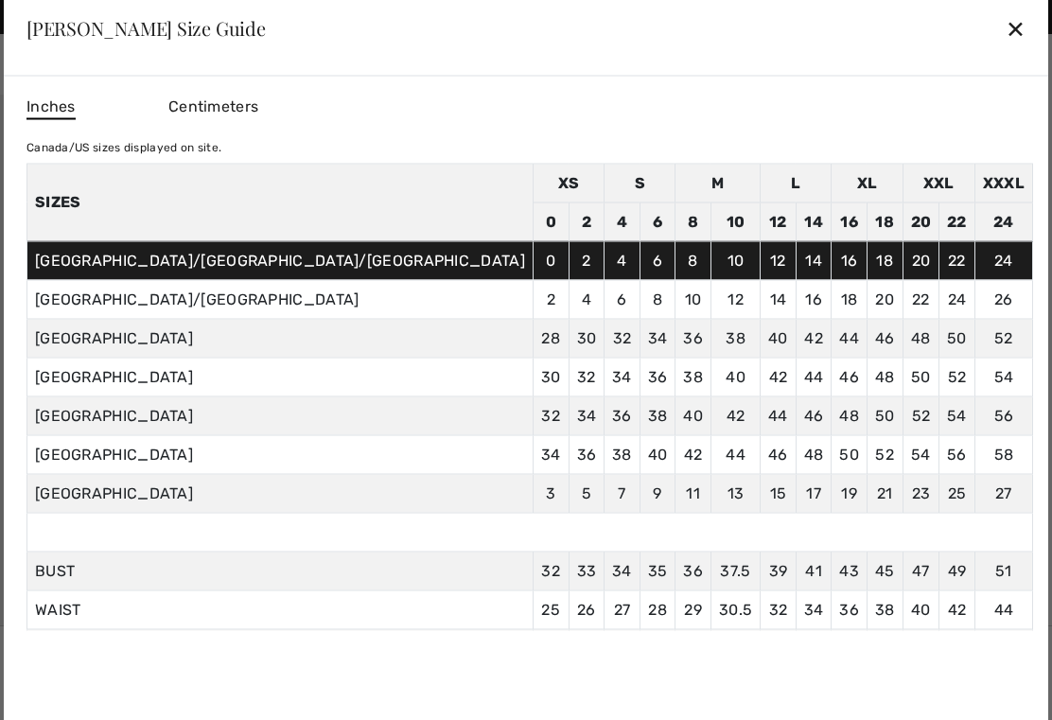
click at [1005, 34] on div "✕" at bounding box center [1015, 29] width 20 height 40
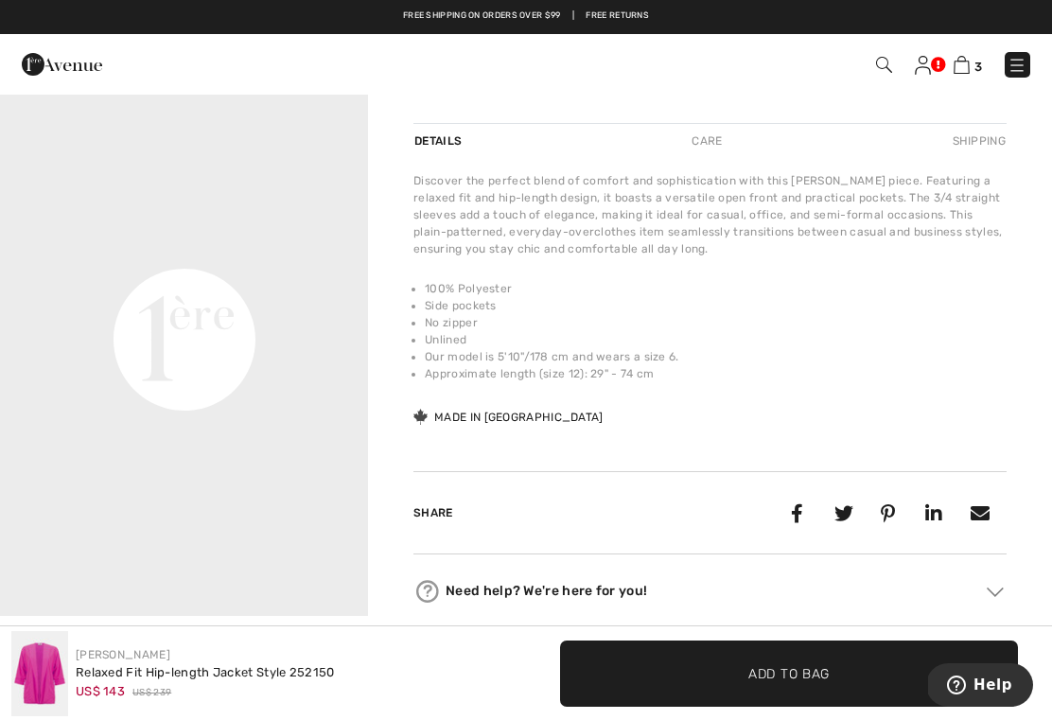
scroll to position [549, 0]
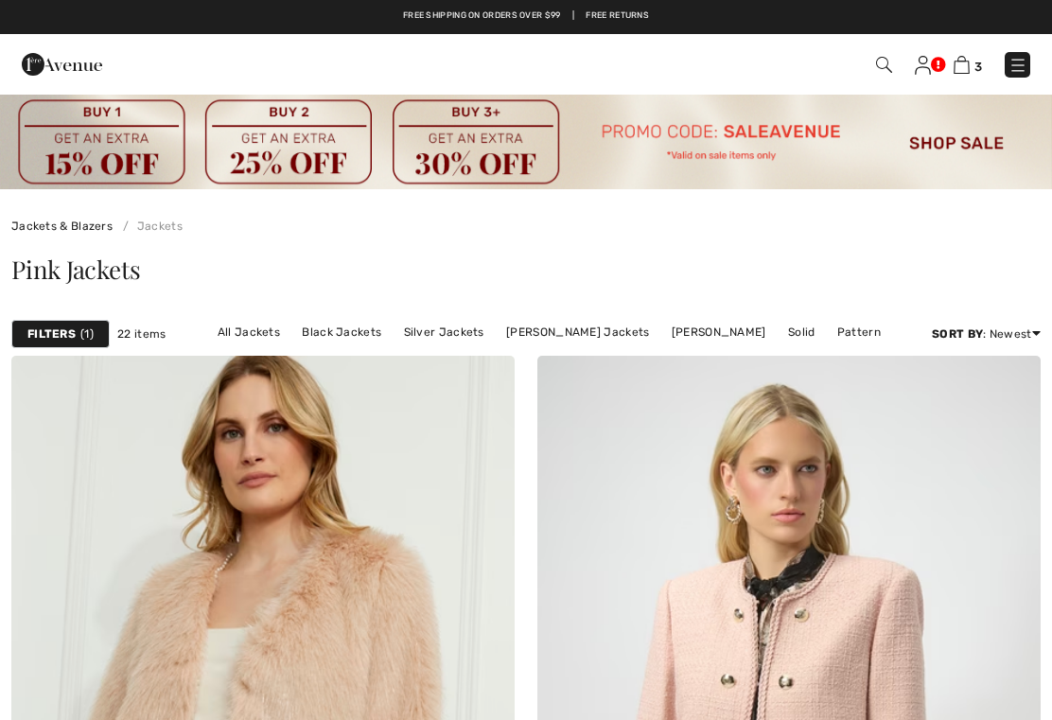
checkbox input "true"
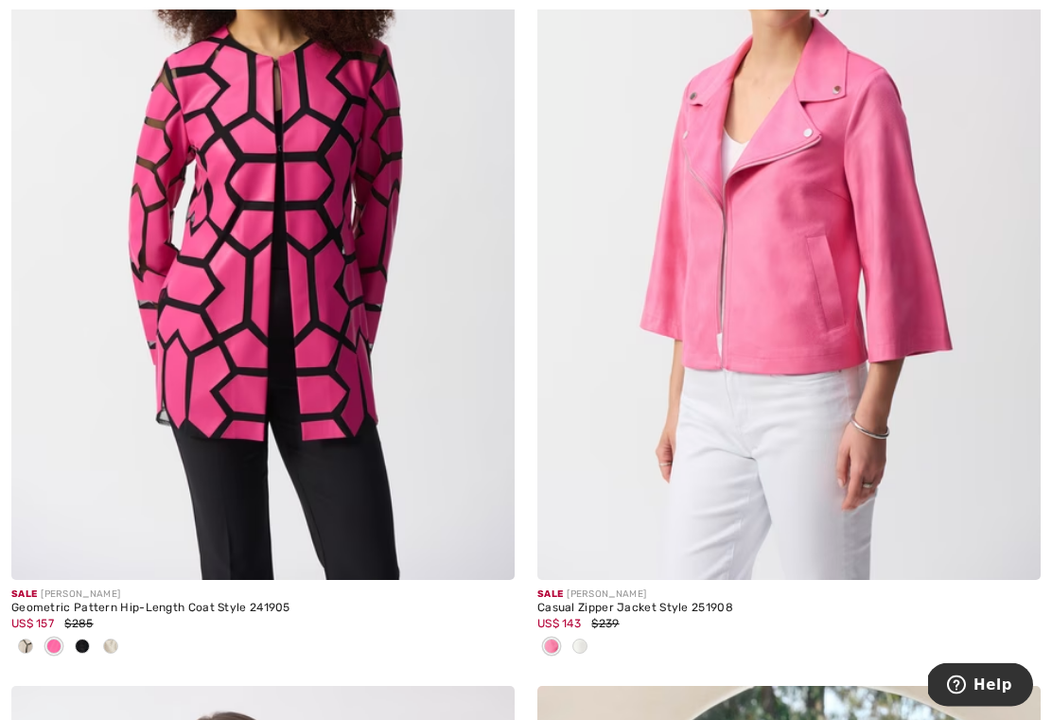
scroll to position [5991, 0]
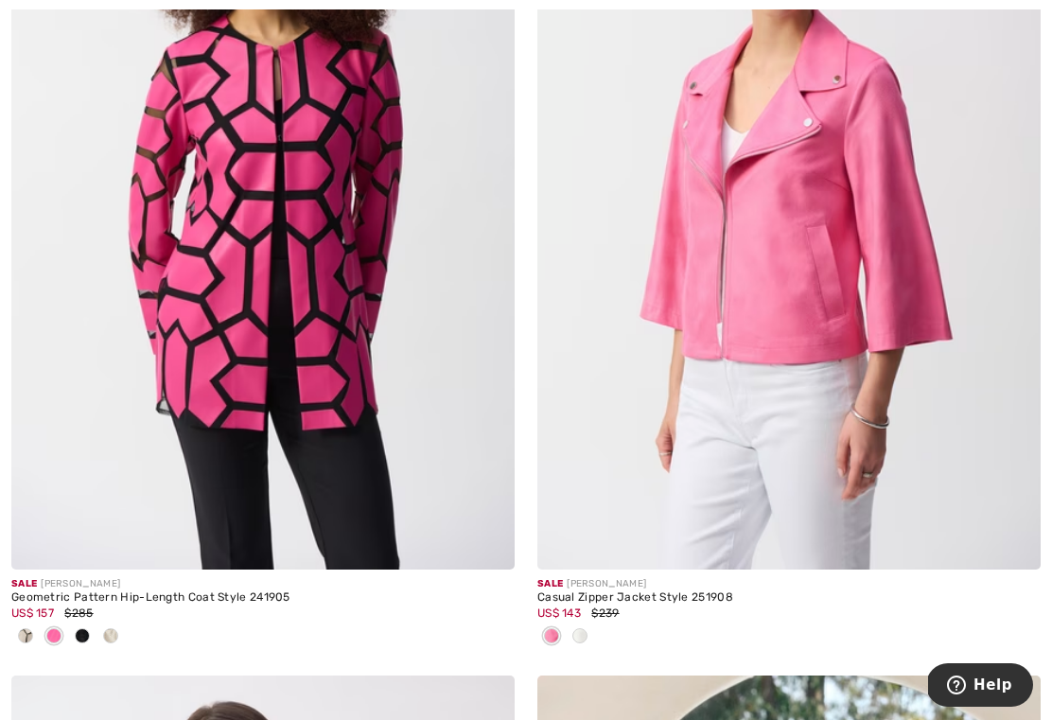
click at [807, 268] on img at bounding box center [788, 192] width 503 height 755
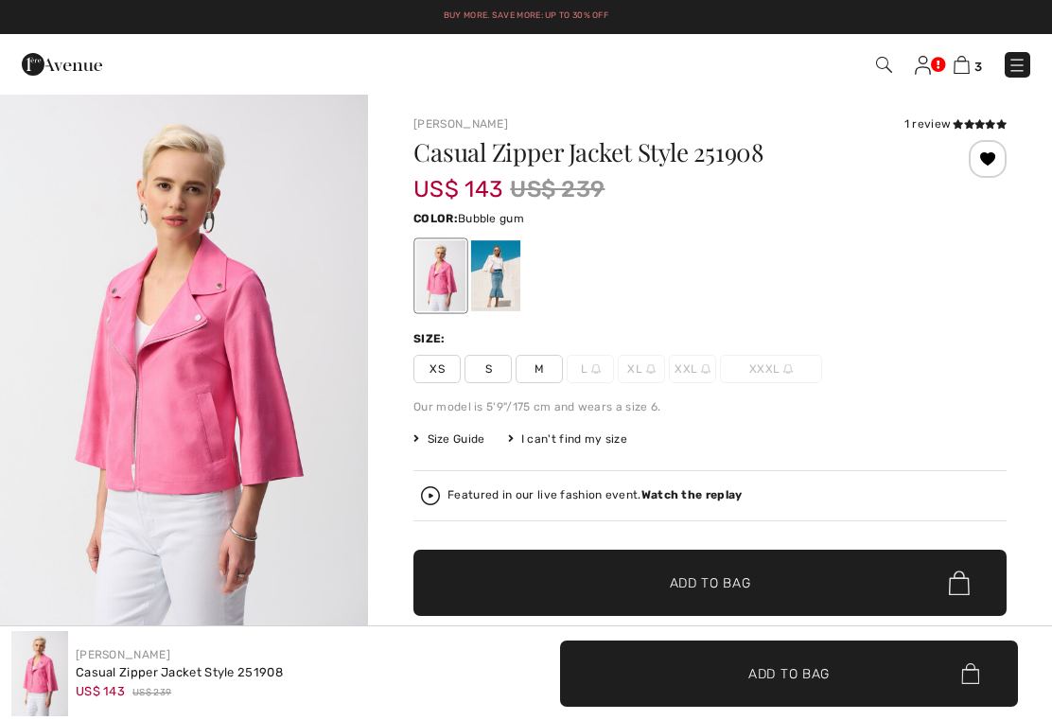
checkbox input "true"
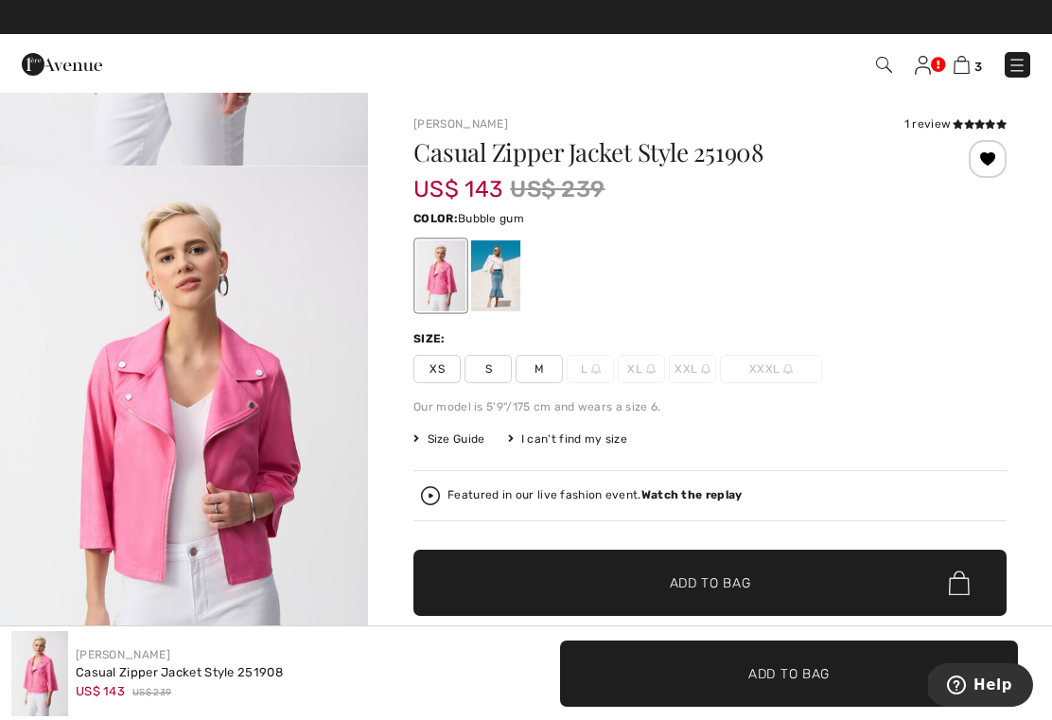
scroll to position [491, 0]
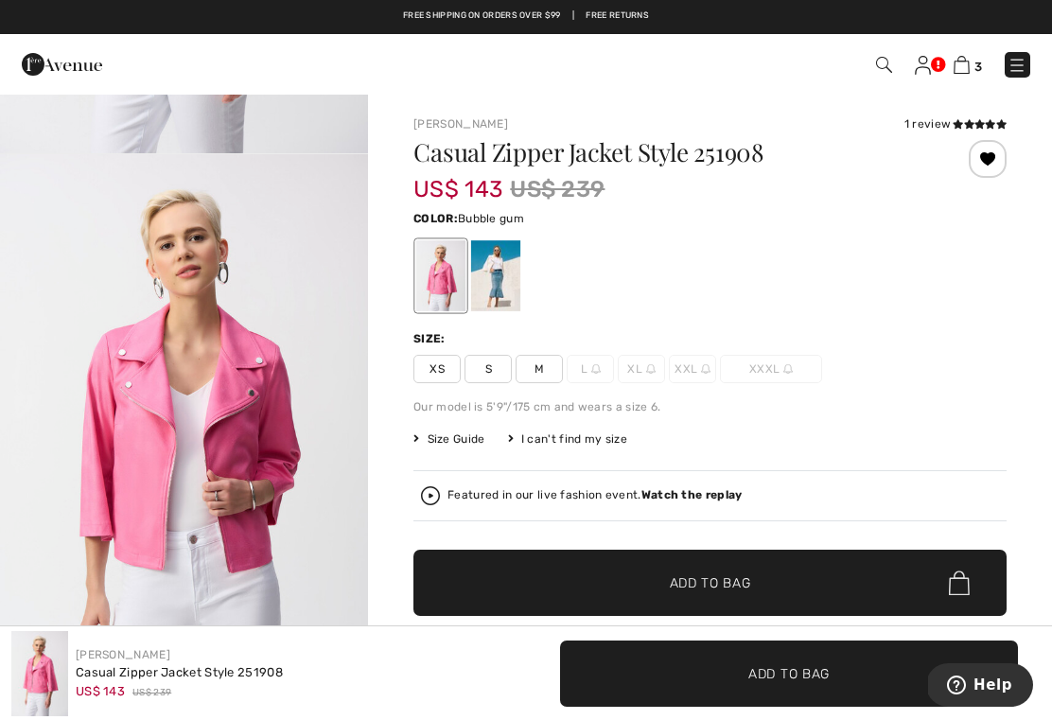
click at [510, 291] on div at bounding box center [495, 275] width 49 height 71
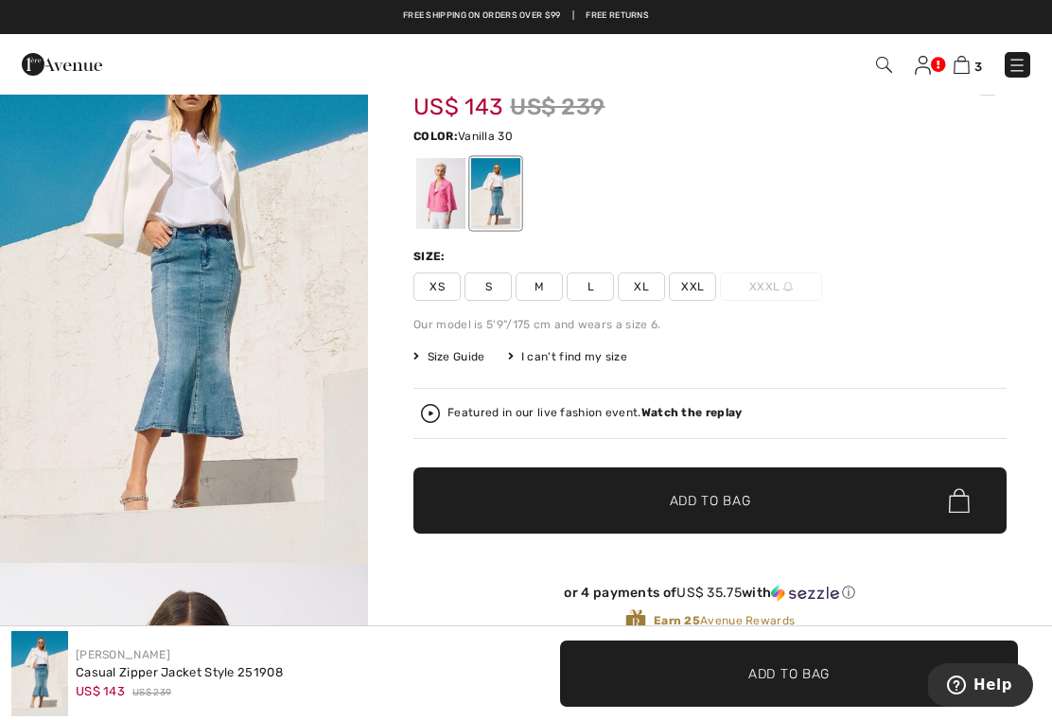
scroll to position [0, 0]
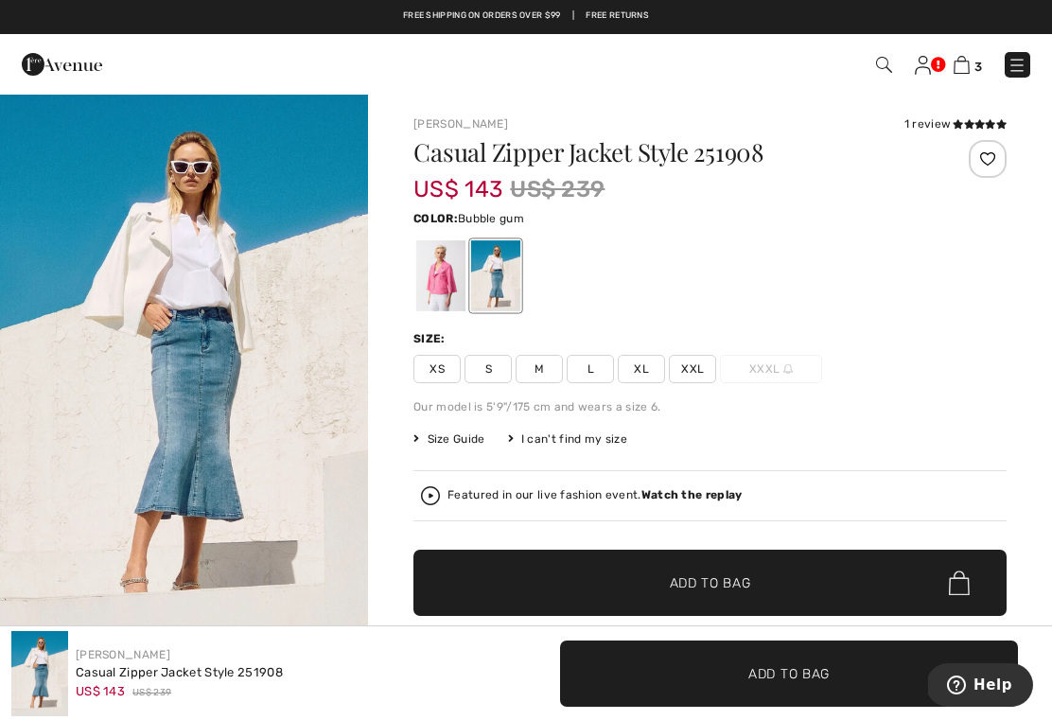
click at [448, 282] on div at bounding box center [440, 275] width 49 height 71
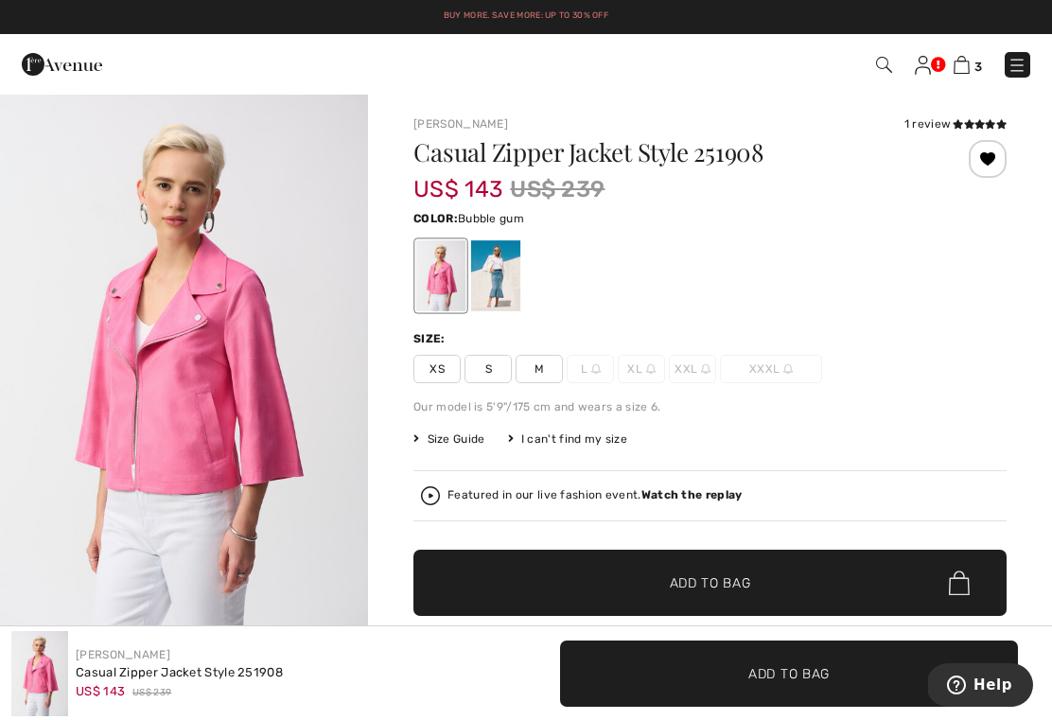
click at [578, 438] on div "I can't find my size" at bounding box center [567, 438] width 119 height 17
click at [549, 366] on span "M" at bounding box center [539, 369] width 47 height 28
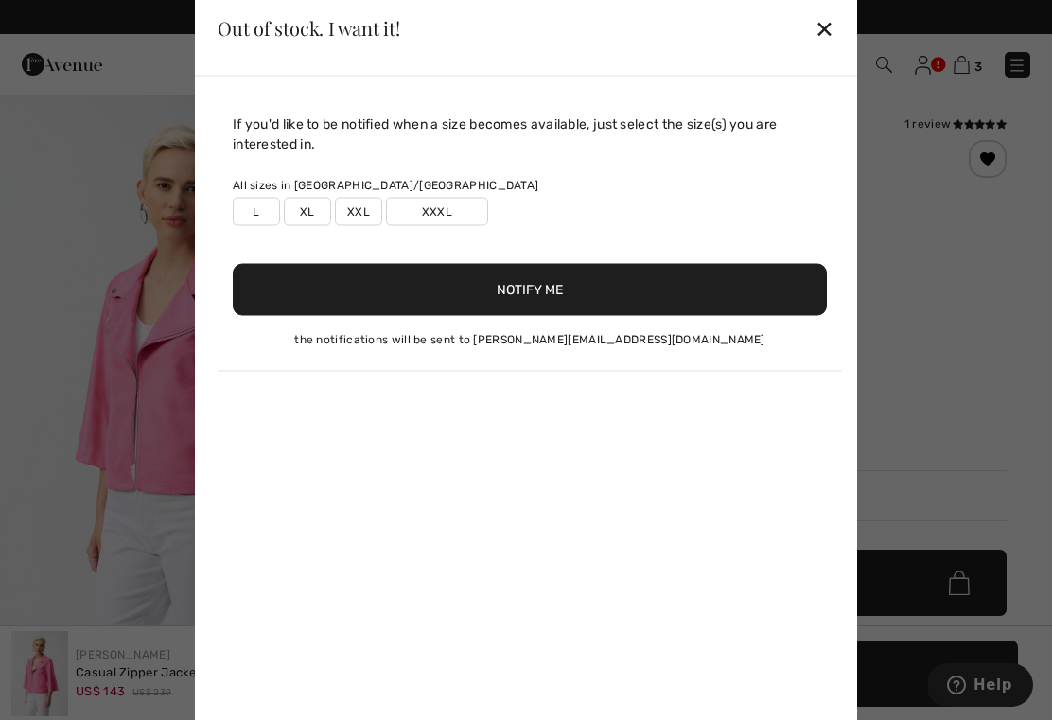
click at [823, 42] on div "✕" at bounding box center [824, 29] width 20 height 40
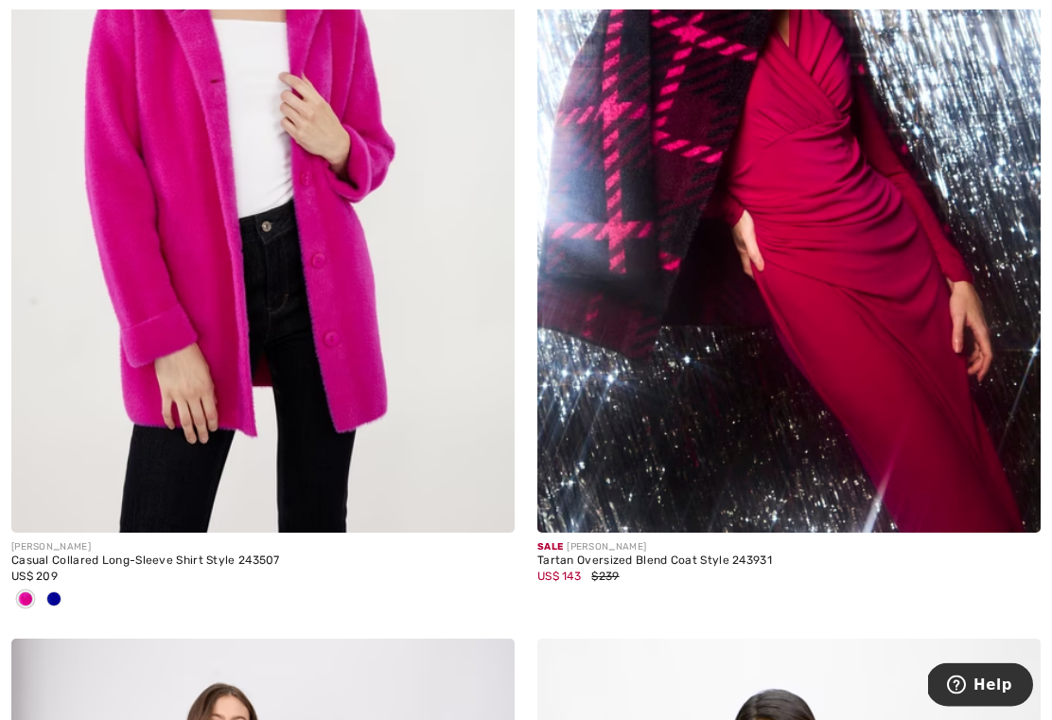
scroll to position [7564, 0]
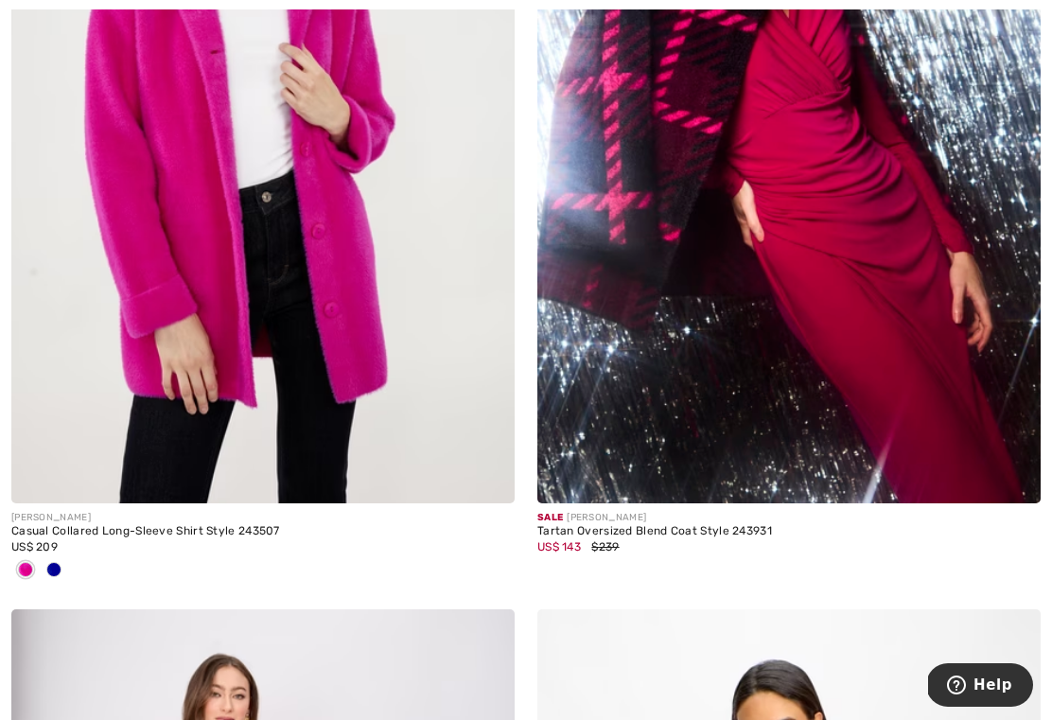
click at [52, 429] on img at bounding box center [262, 125] width 503 height 755
click at [46, 393] on img at bounding box center [262, 125] width 503 height 755
click at [46, 397] on img at bounding box center [262, 125] width 503 height 755
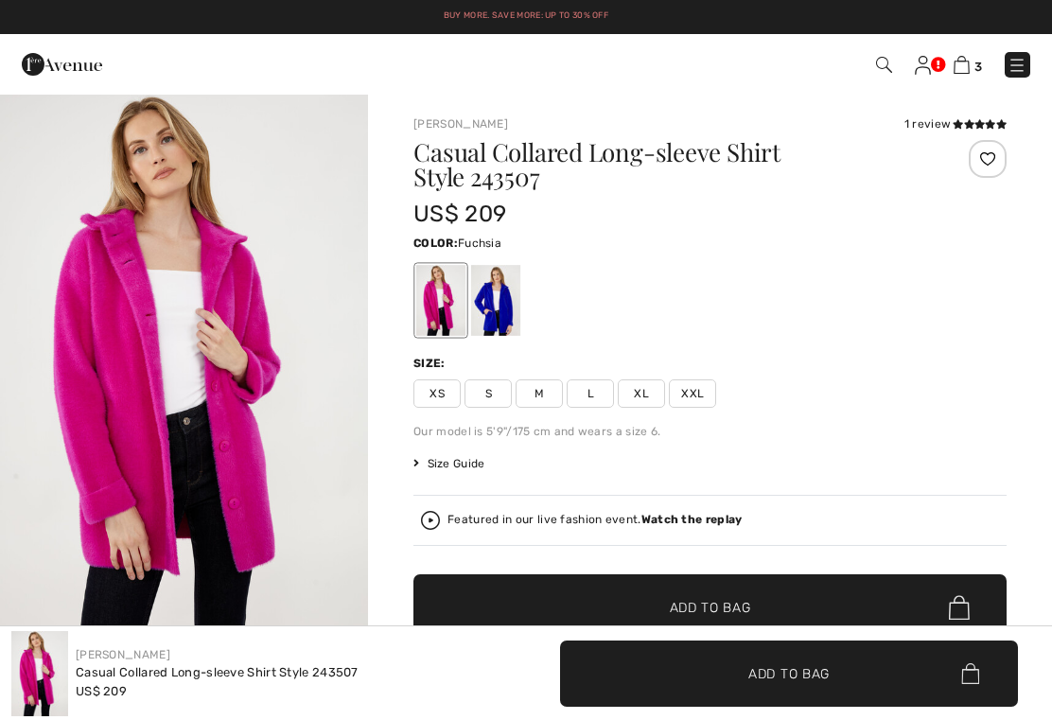
checkbox input "true"
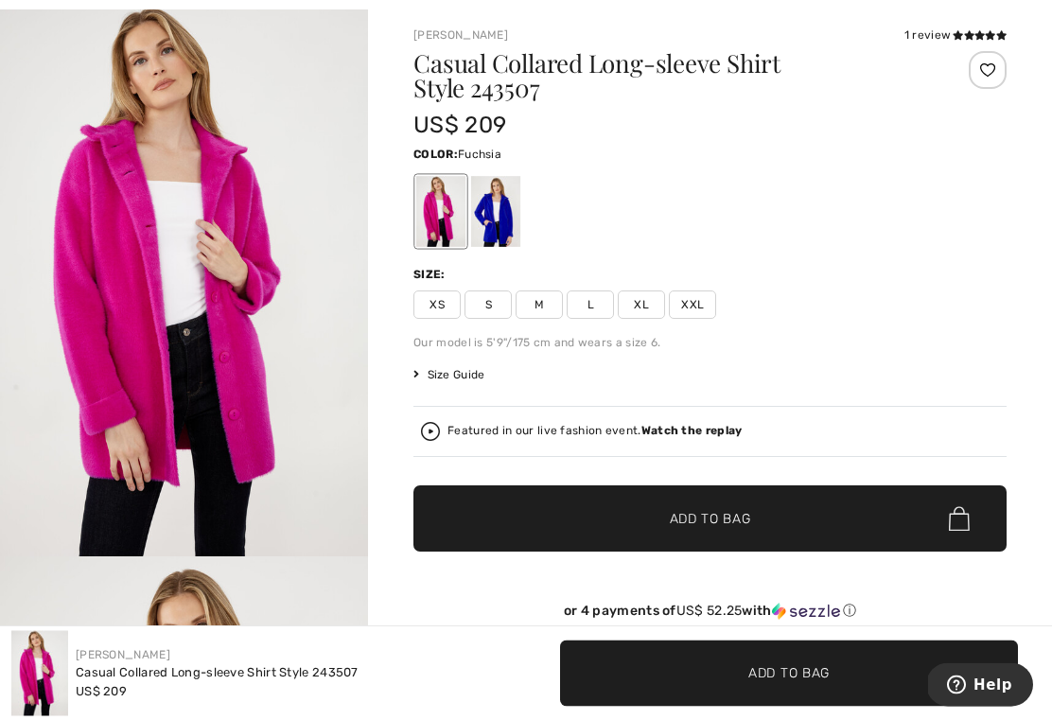
scroll to position [89, 0]
click at [516, 220] on div at bounding box center [495, 211] width 49 height 71
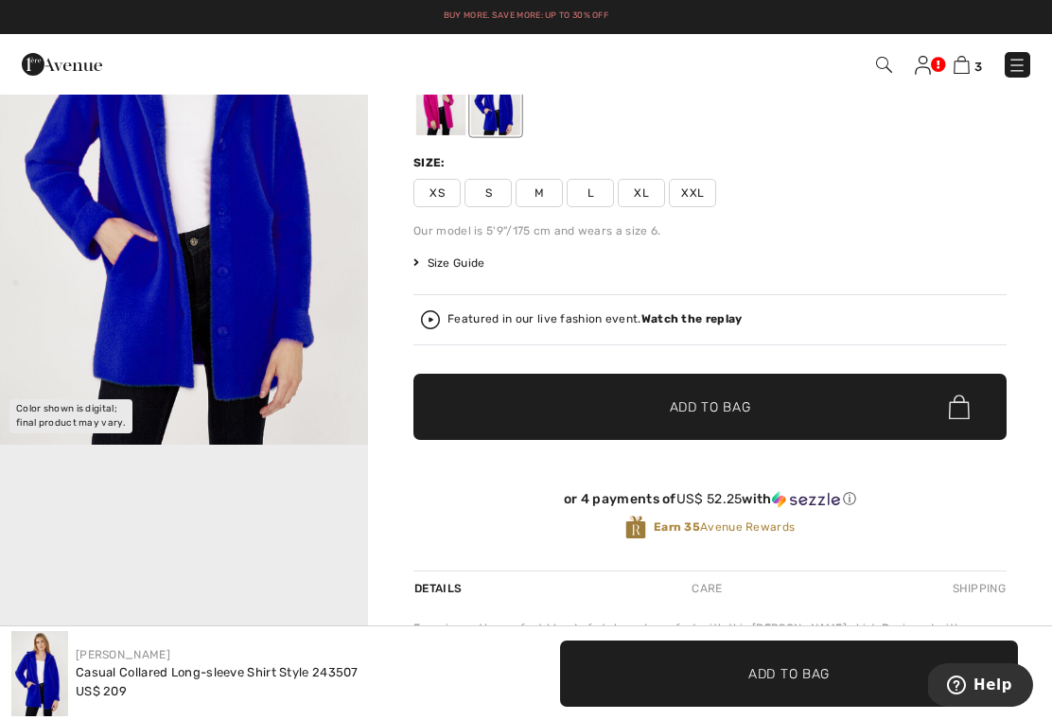
scroll to position [133, 0]
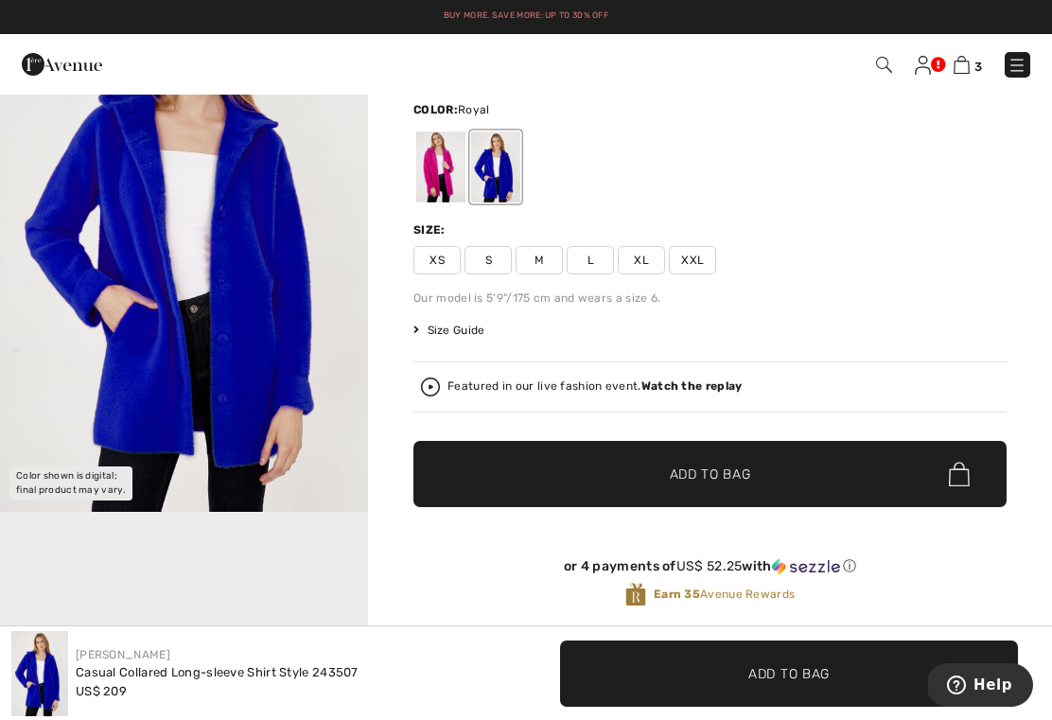
click at [434, 187] on div at bounding box center [440, 166] width 49 height 71
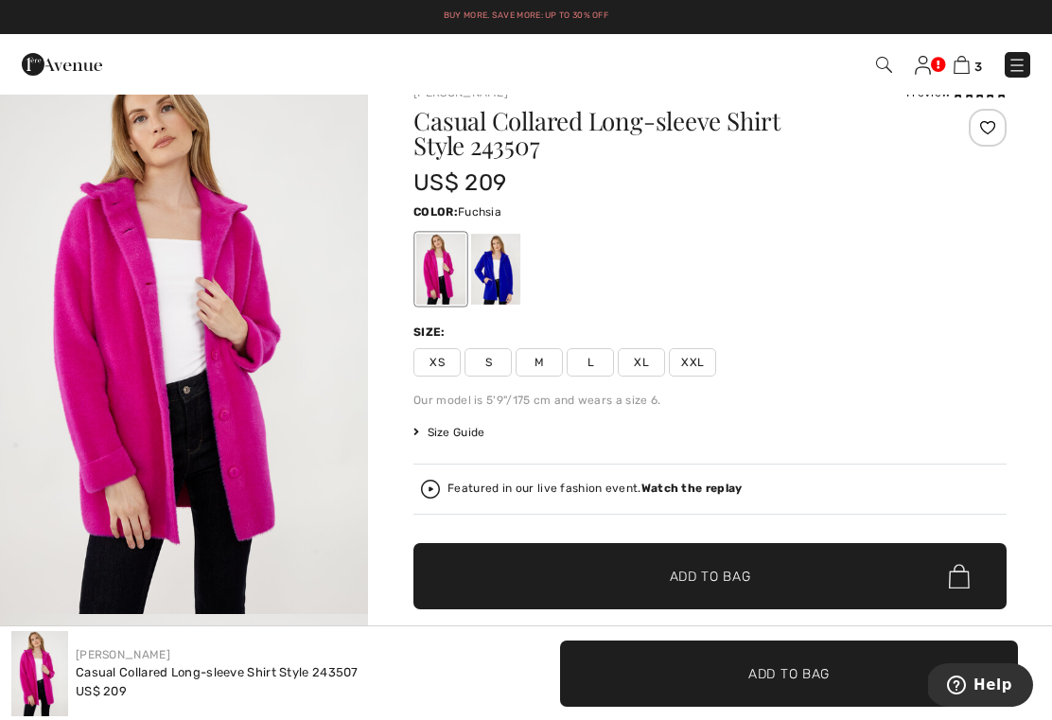
scroll to position [0, 0]
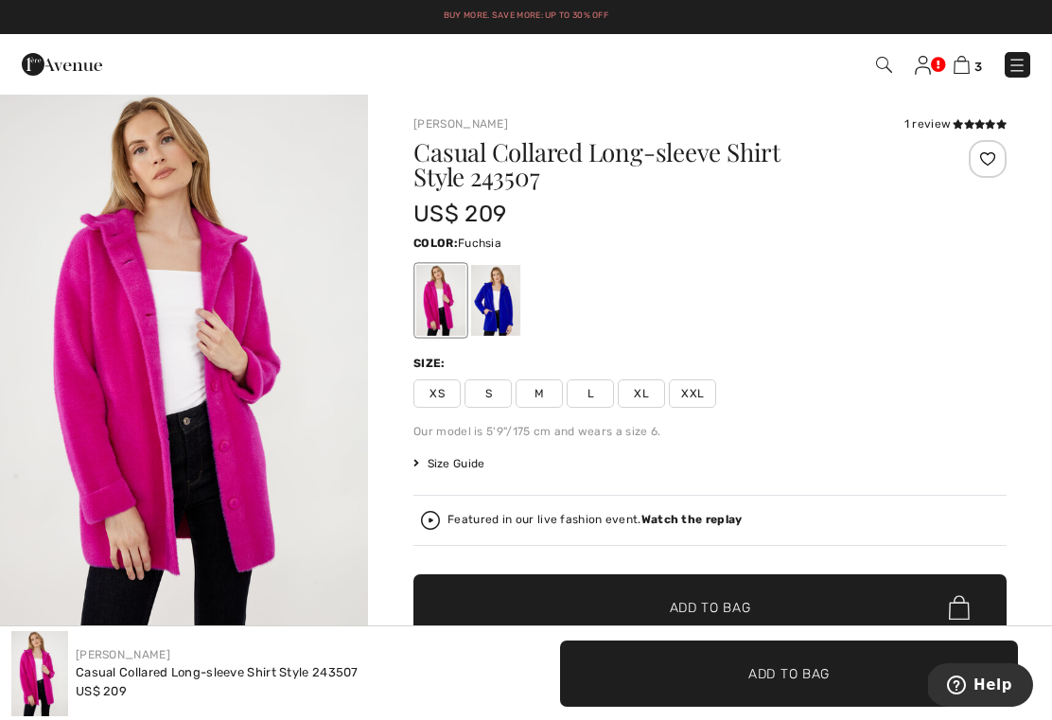
click at [571, 520] on div "Featured in our live fashion event. Watch the replay" at bounding box center [594, 520] width 294 height 12
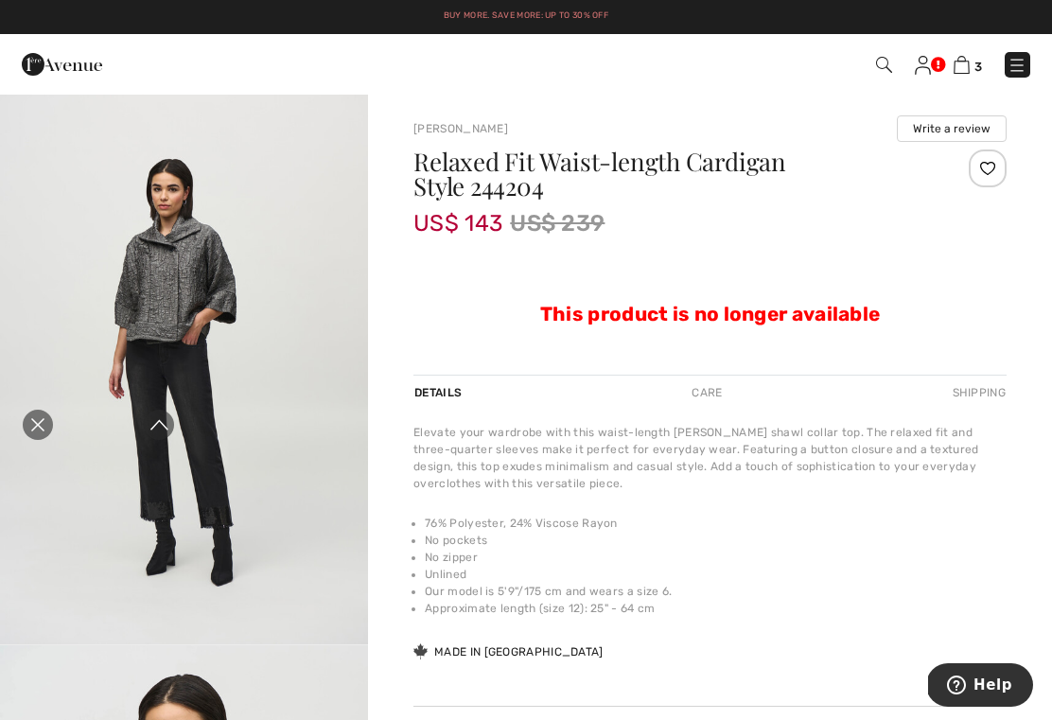
click at [159, 301] on img "1 / 6" at bounding box center [184, 368] width 368 height 551
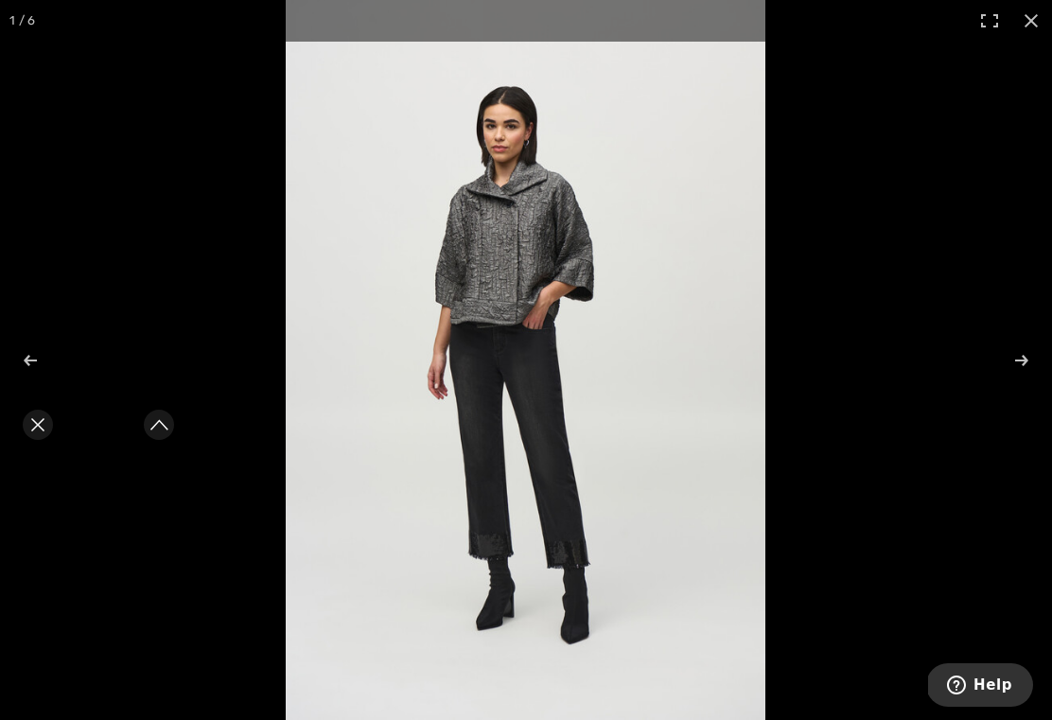
click at [22, 416] on div "Close live curation" at bounding box center [37, 424] width 45 height 45
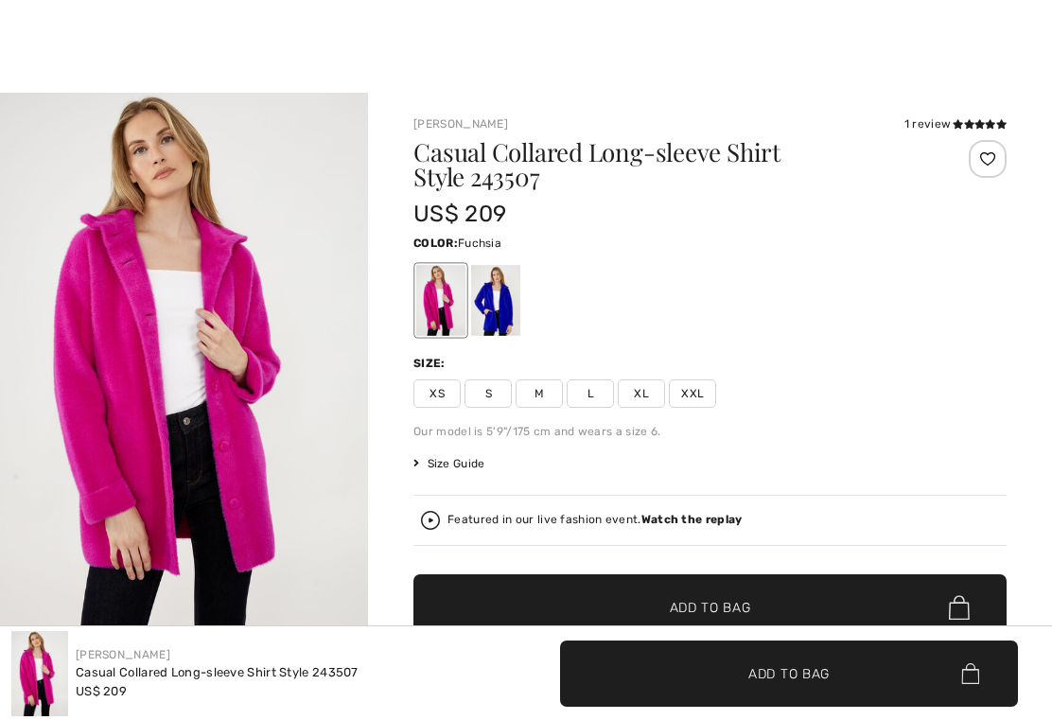
checkbox input "true"
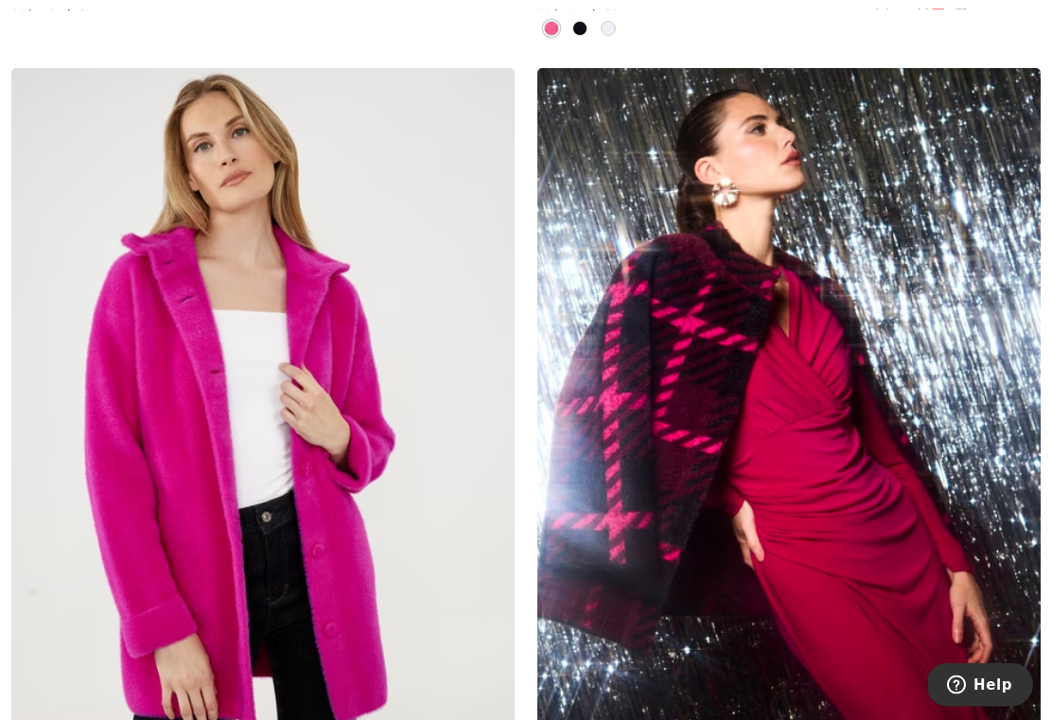
scroll to position [7473, 0]
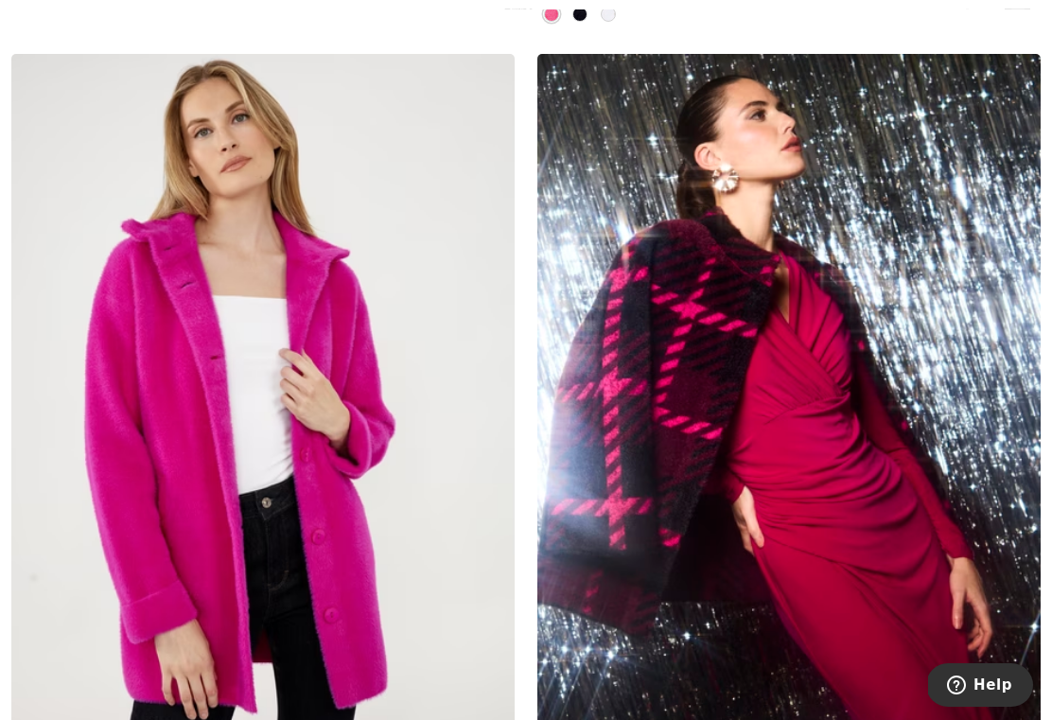
click at [920, 471] on img at bounding box center [788, 431] width 503 height 755
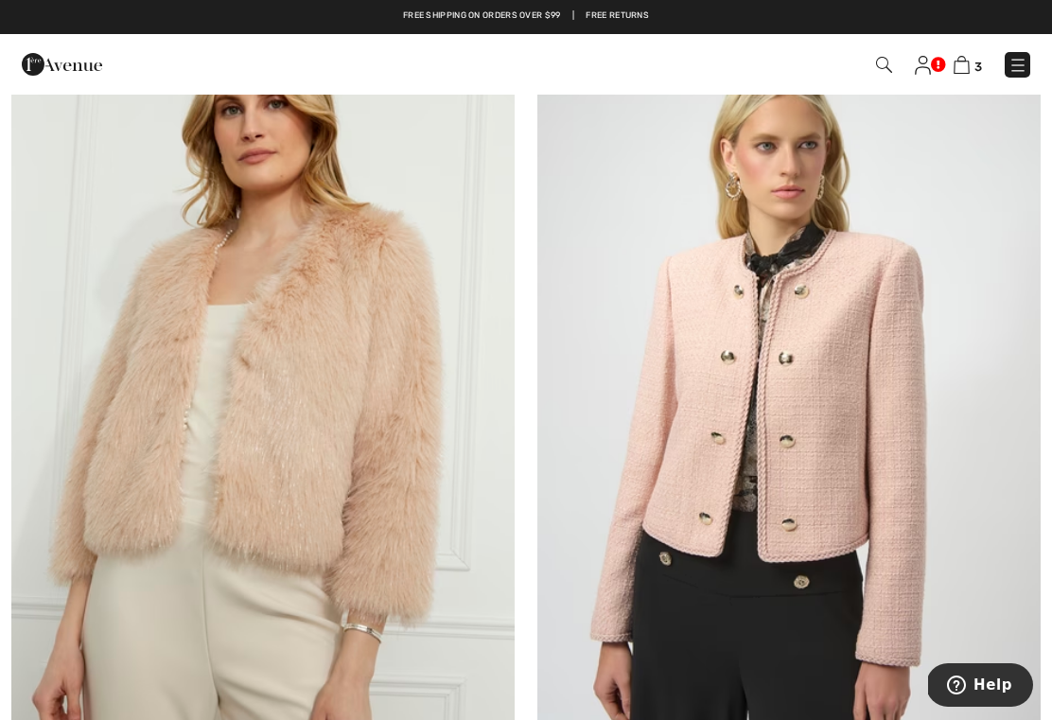
scroll to position [254, 0]
